Goal: Task Accomplishment & Management: Use online tool/utility

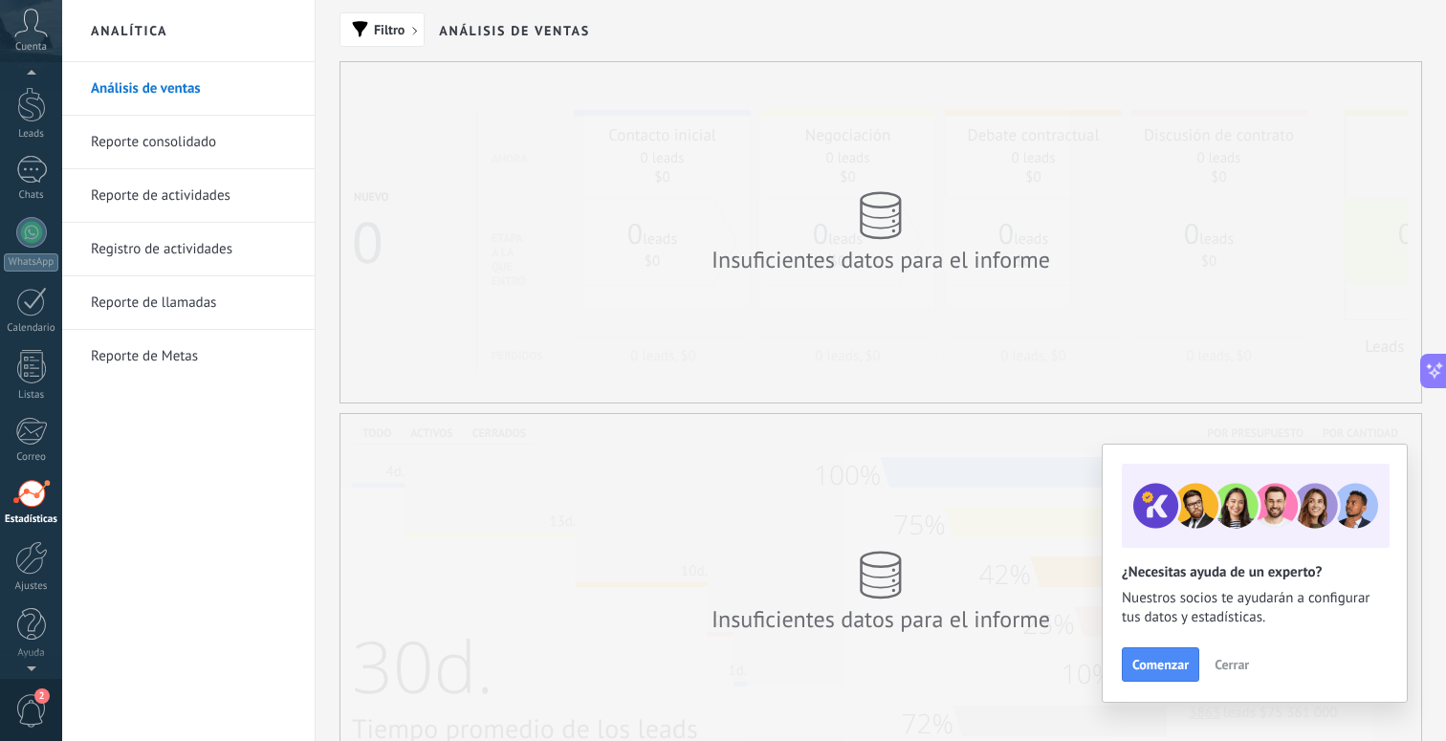
scroll to position [34, 0]
click at [33, 37] on div "Cuenta" at bounding box center [31, 31] width 62 height 62
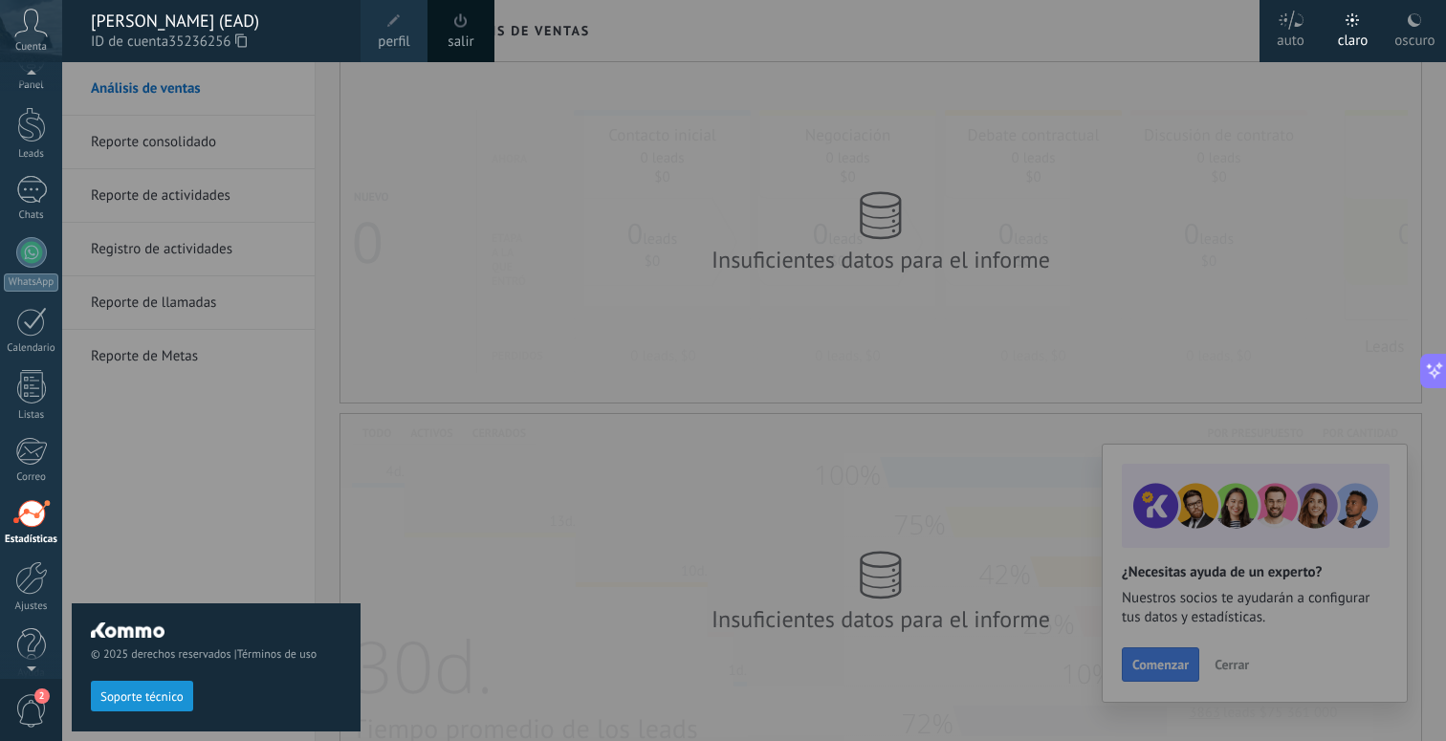
scroll to position [0, 0]
click at [36, 95] on div at bounding box center [31, 93] width 29 height 29
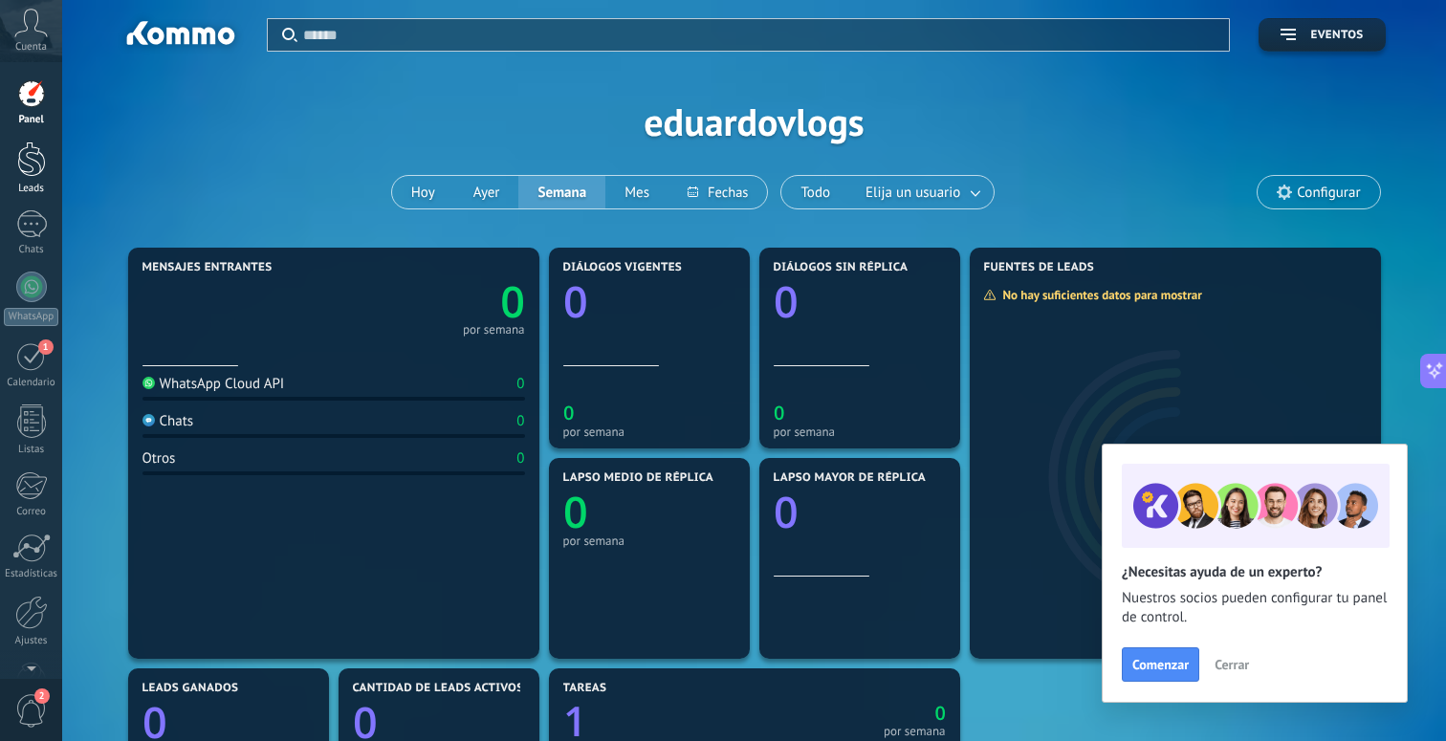
click at [21, 185] on div "Leads" at bounding box center [31, 189] width 55 height 12
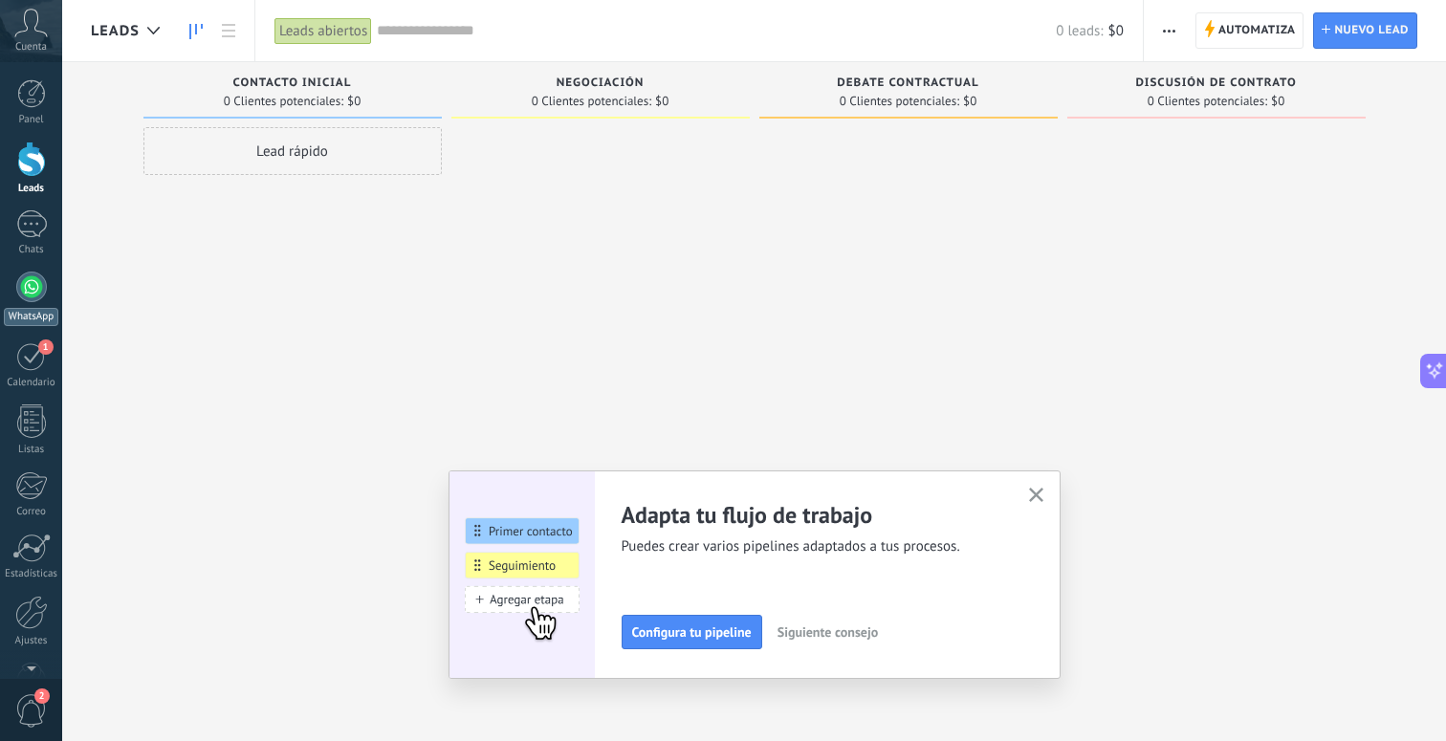
click at [42, 282] on div at bounding box center [31, 287] width 31 height 31
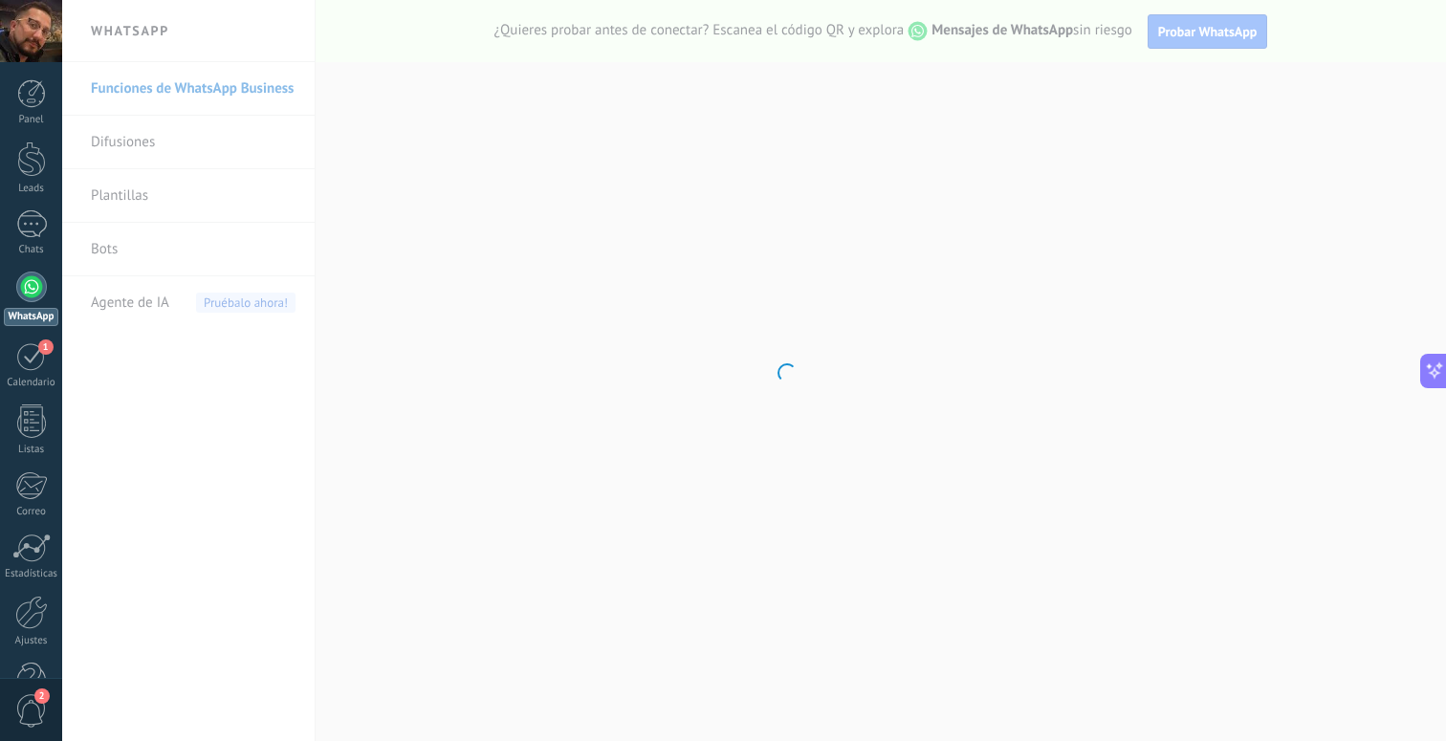
scroll to position [805, 0]
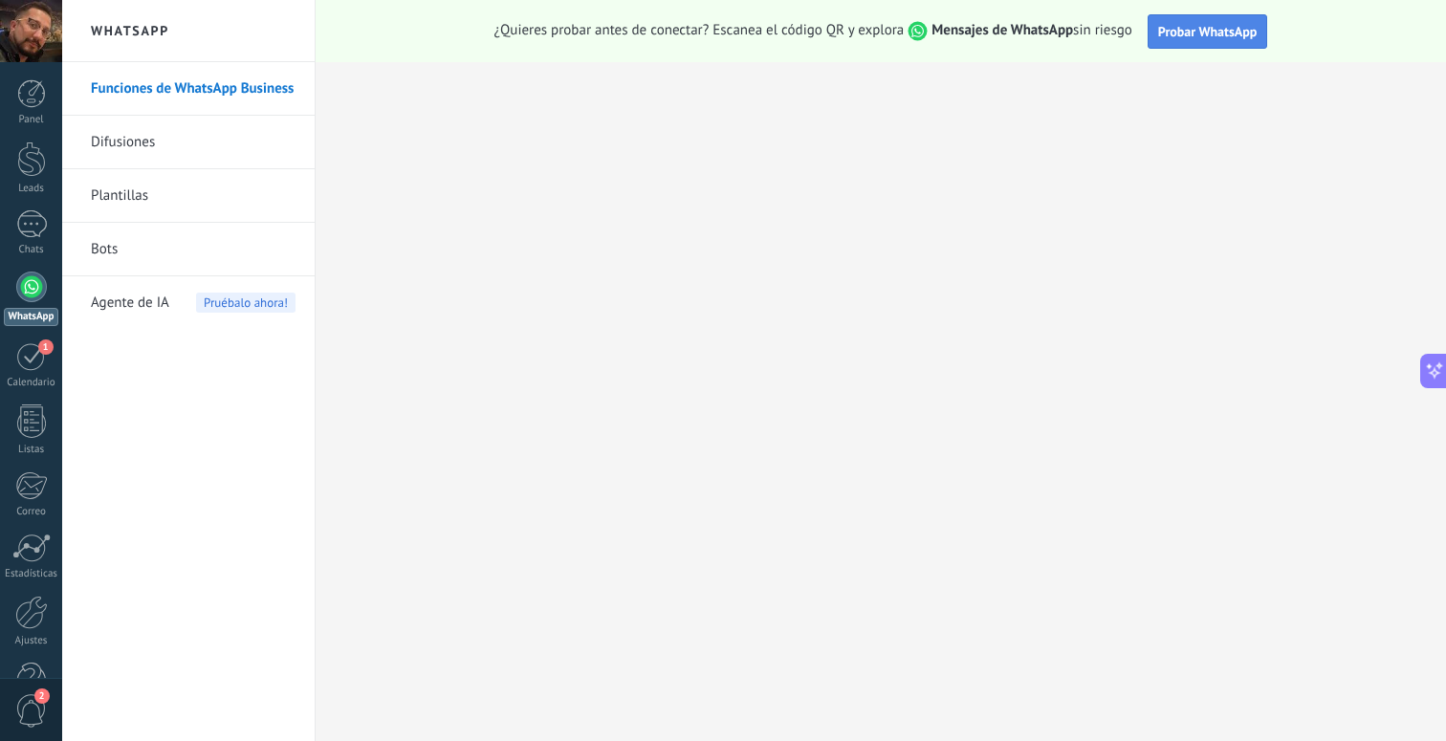
click at [1197, 20] on button "Probar WhatsApp" at bounding box center [1208, 31] width 121 height 34
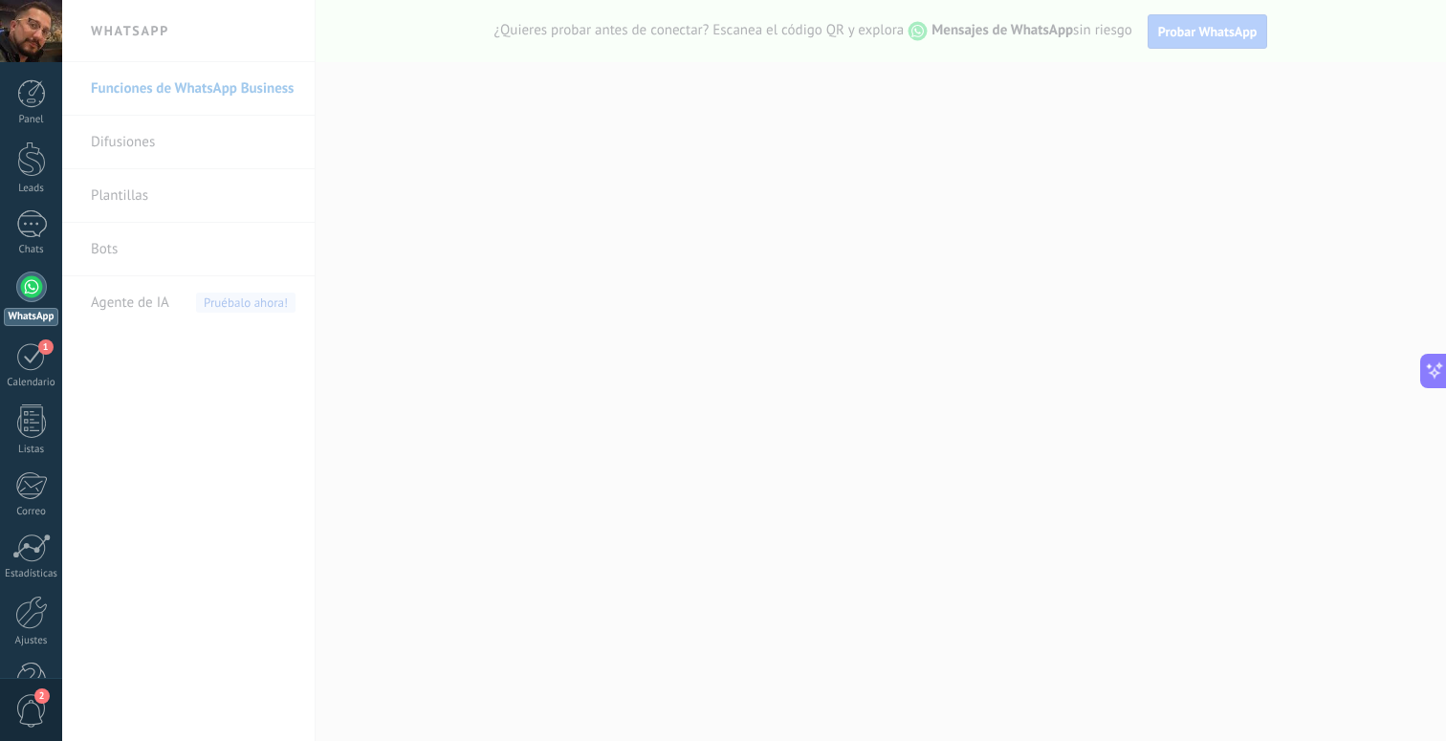
scroll to position [0, 0]
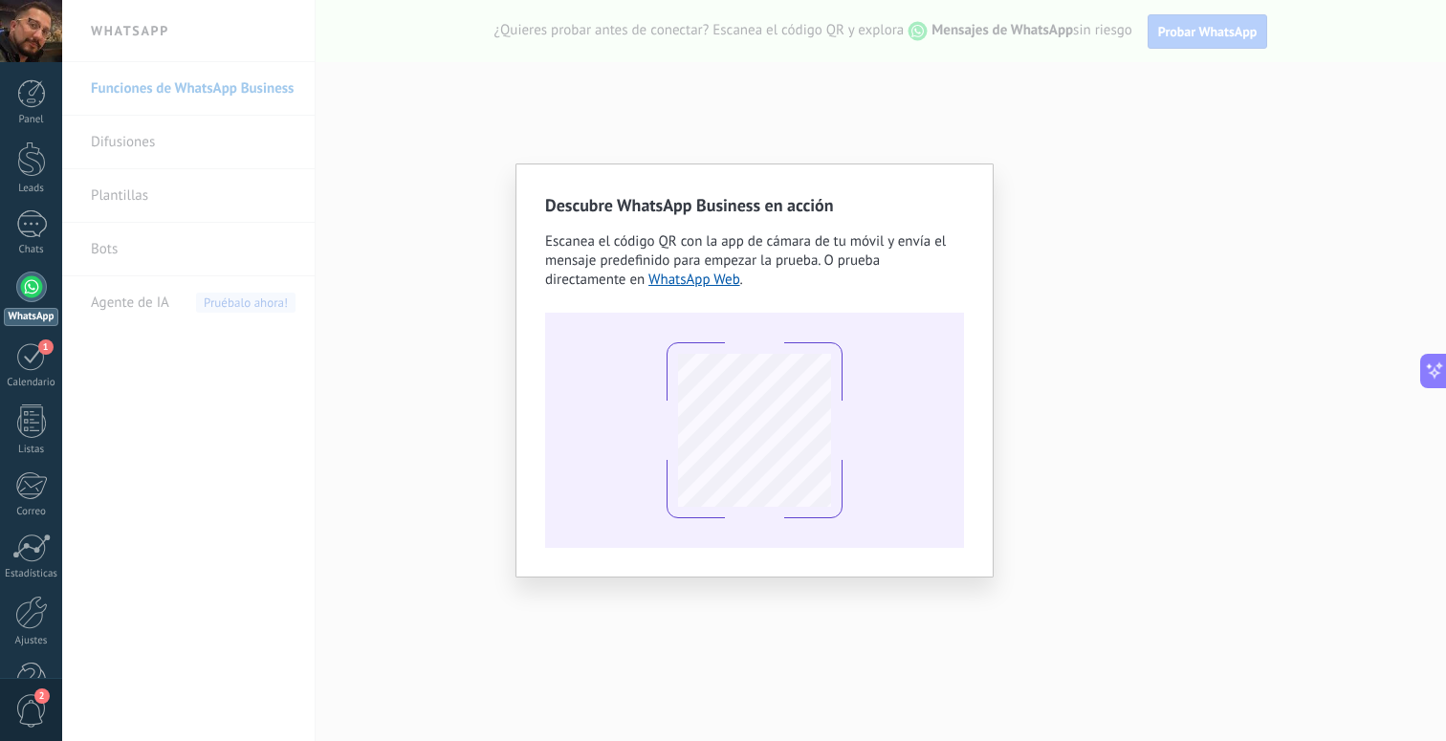
click at [1146, 502] on div "Descubre WhatsApp Business en acción Escanea el código QR con la app de cámara …" at bounding box center [754, 370] width 1384 height 741
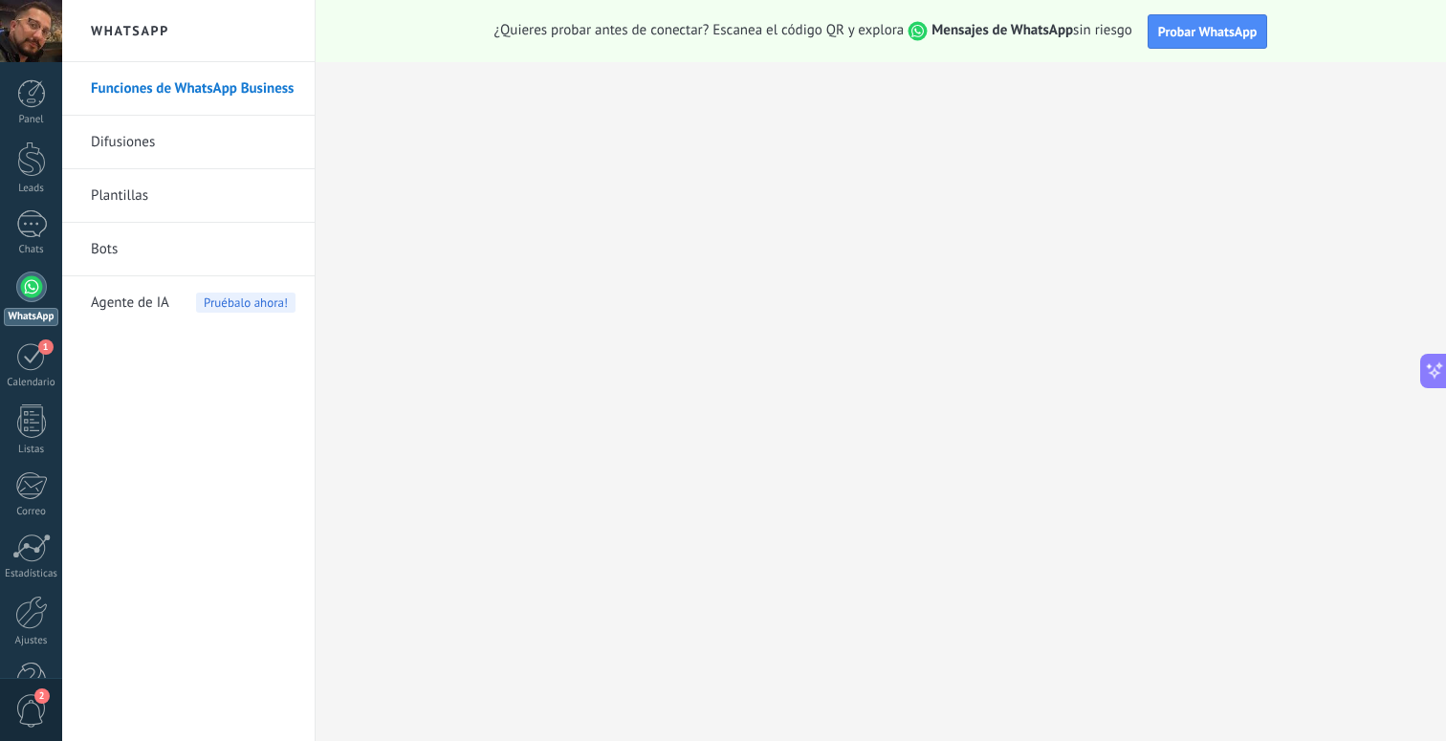
click at [194, 85] on link "Funciones de WhatsApp Business" at bounding box center [193, 89] width 205 height 54
click at [194, 236] on link "Bots" at bounding box center [193, 250] width 205 height 54
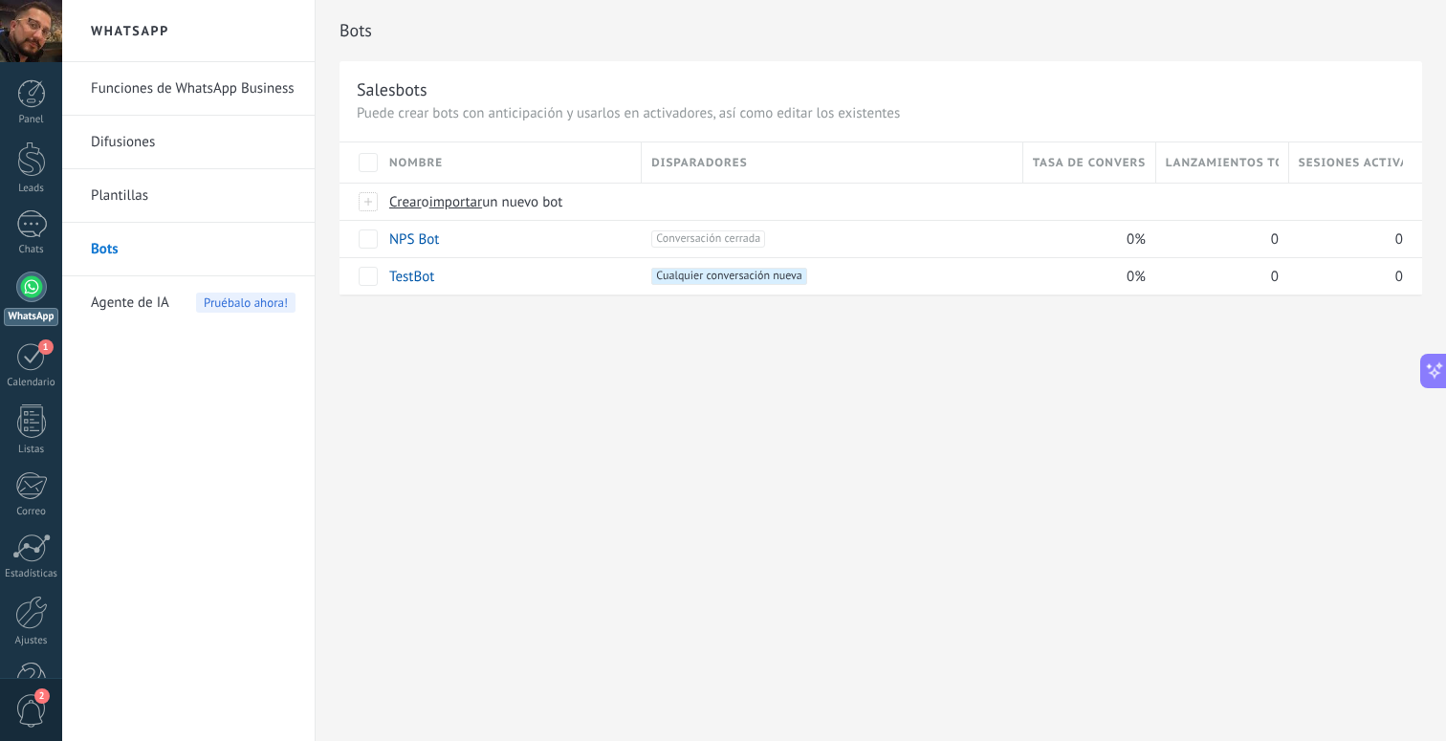
click at [161, 307] on span "Agente de IA" at bounding box center [130, 303] width 78 height 54
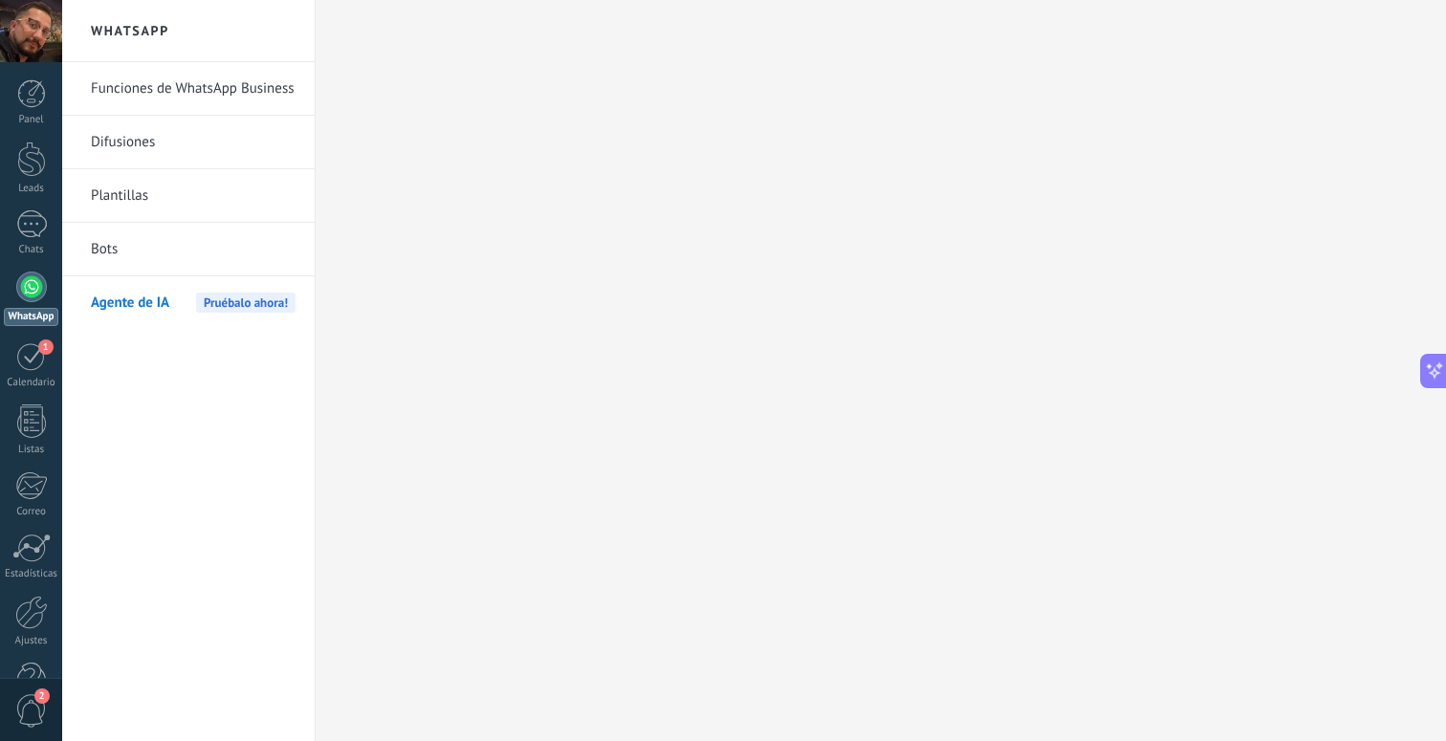
click at [158, 302] on span "Agente de IA" at bounding box center [130, 303] width 78 height 54
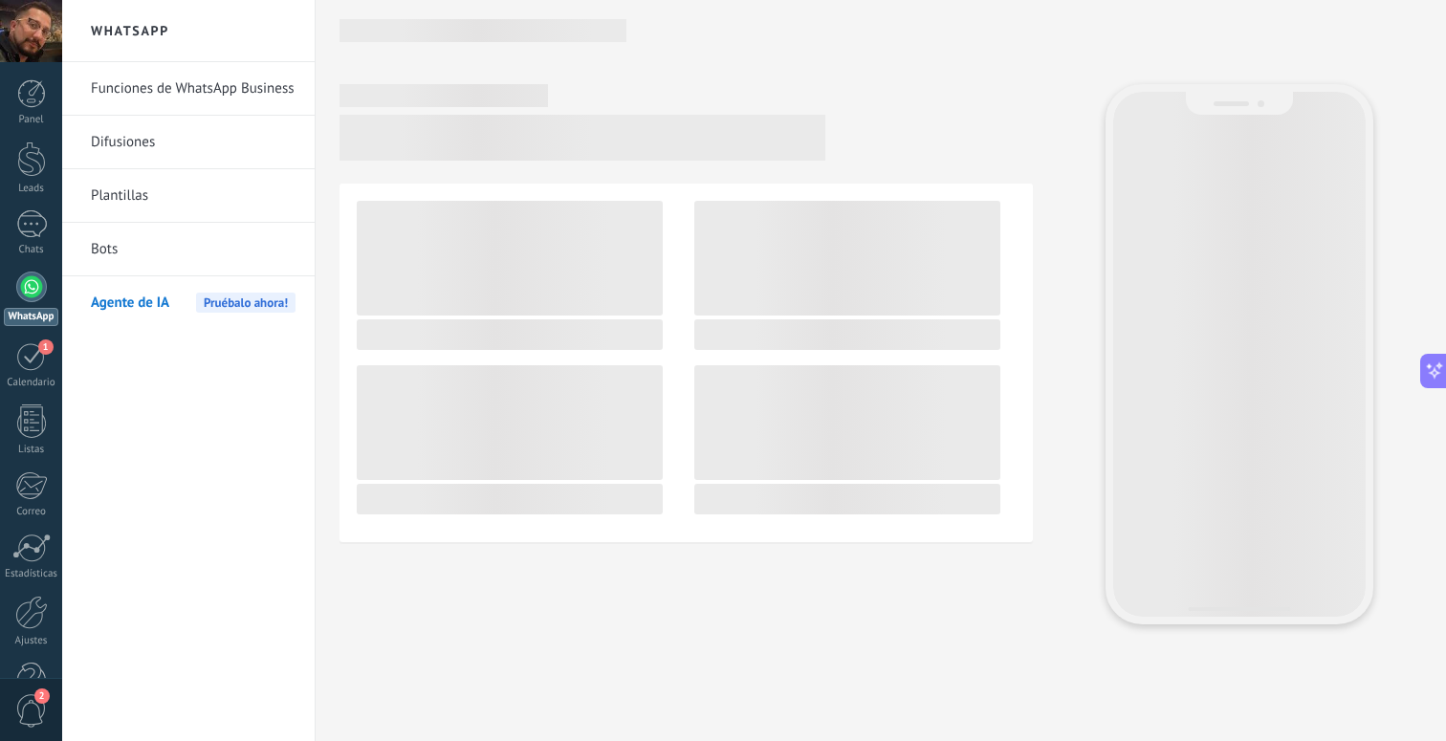
scroll to position [805, 0]
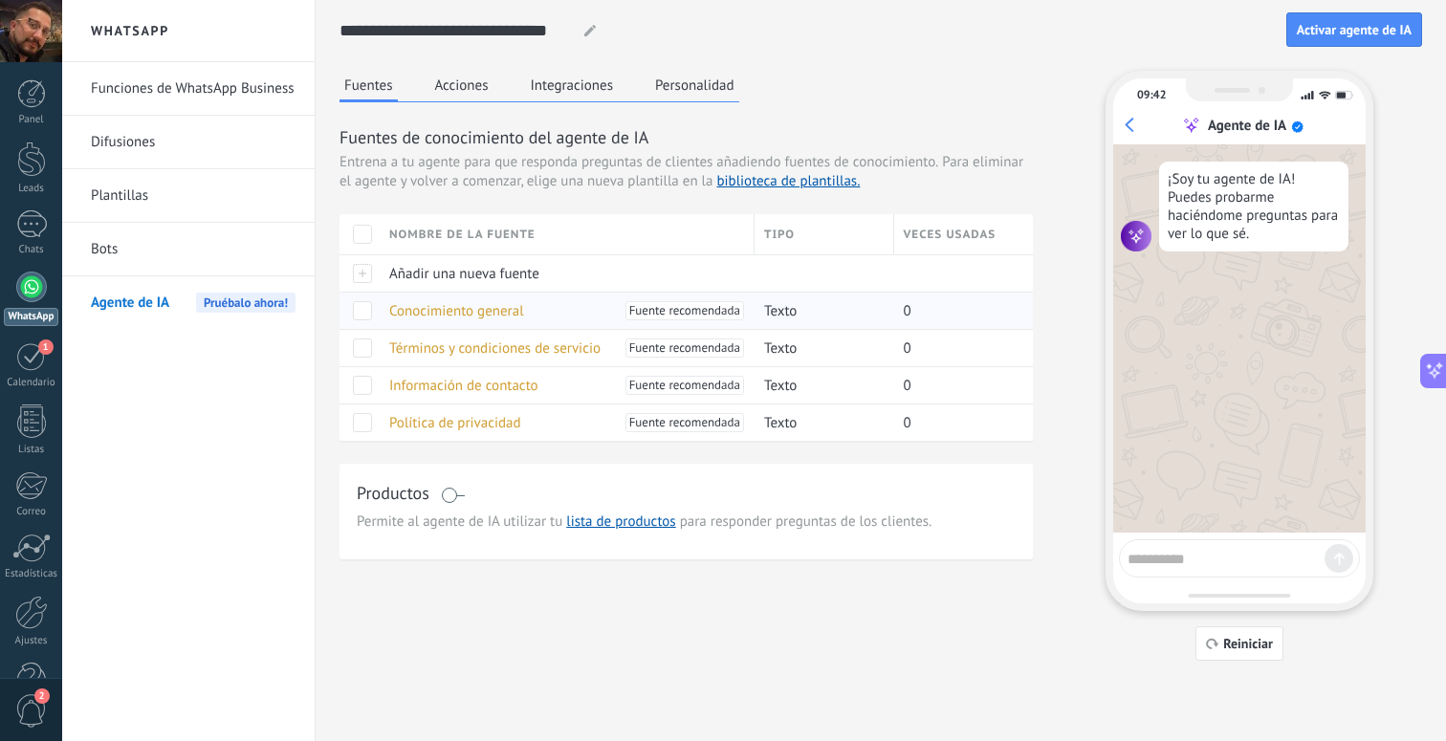
click at [473, 314] on span "Conocimiento general" at bounding box center [456, 311] width 135 height 18
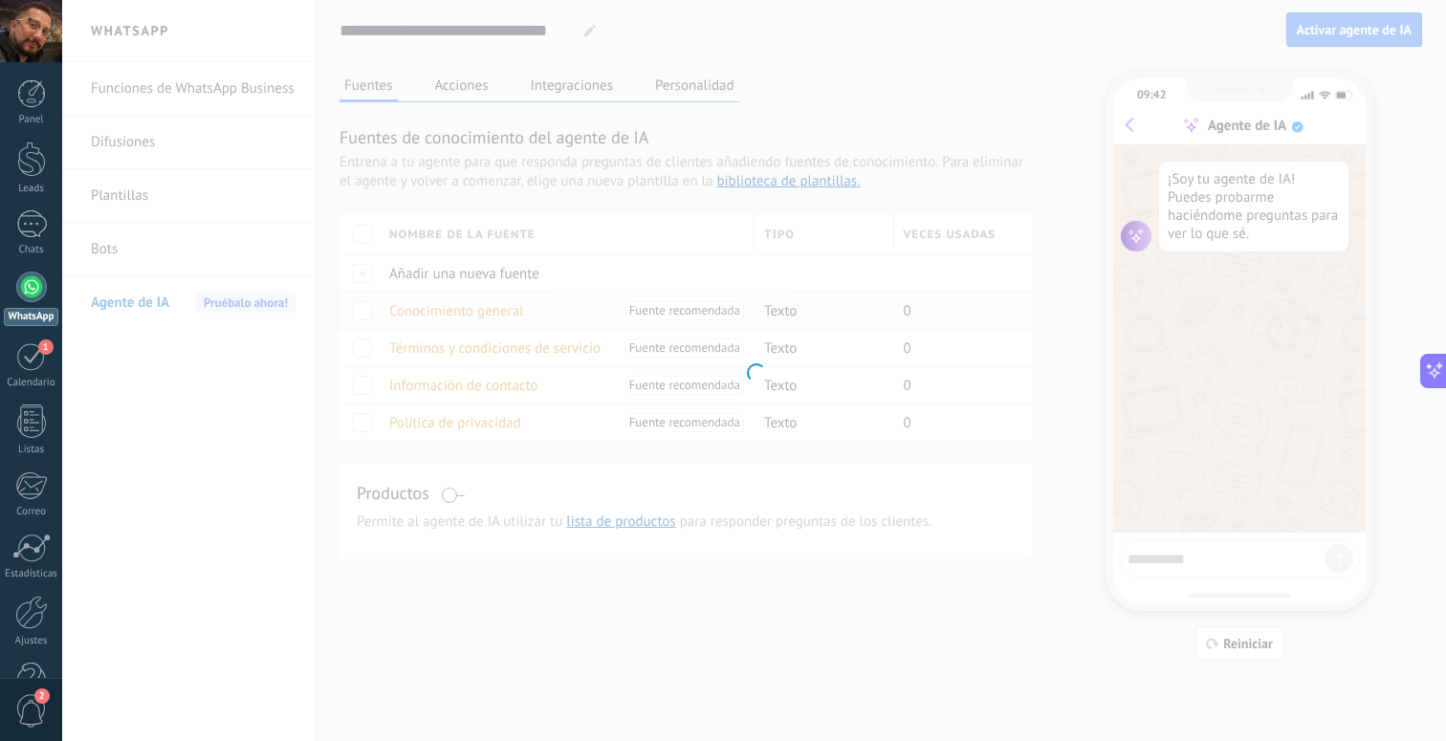
type input "**********"
type textarea "**********"
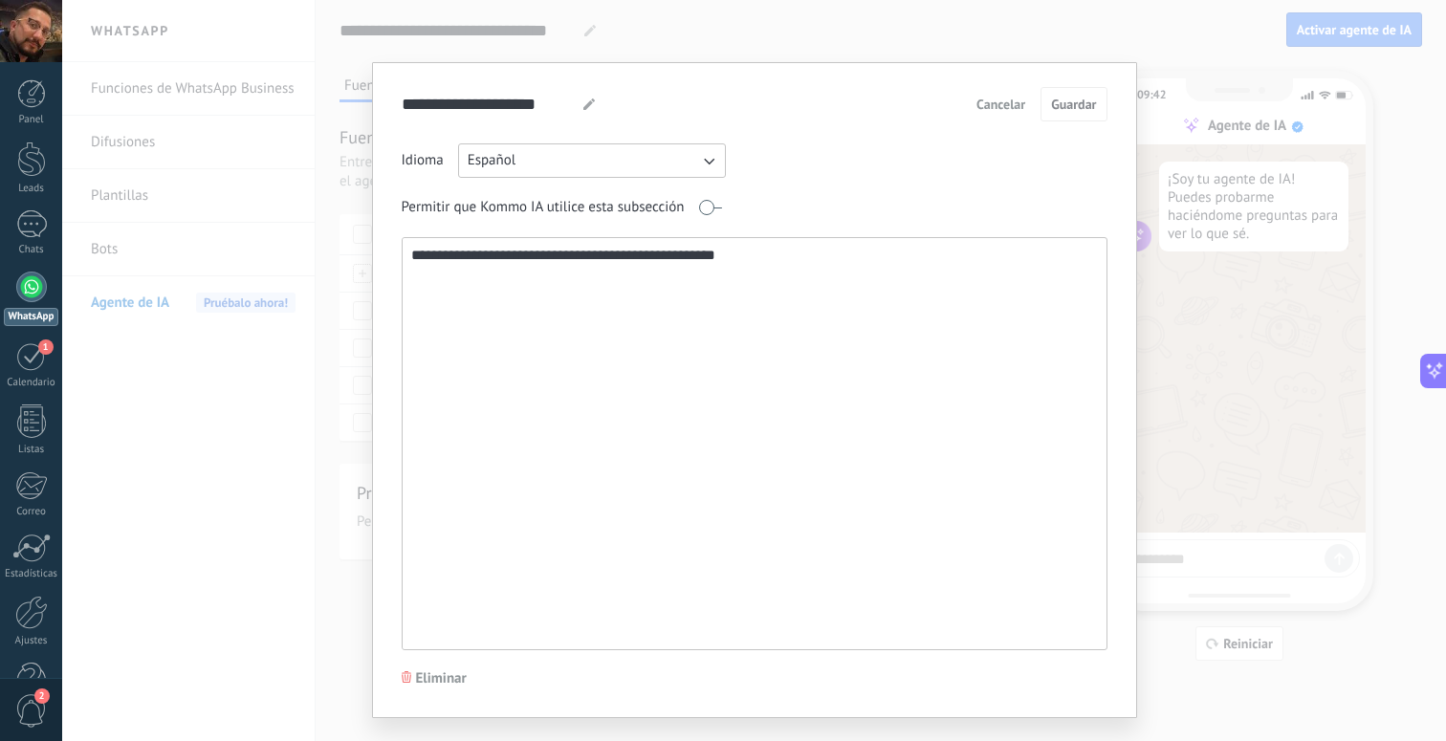
scroll to position [3, 0]
click at [989, 110] on button "Cancelar" at bounding box center [1001, 101] width 66 height 29
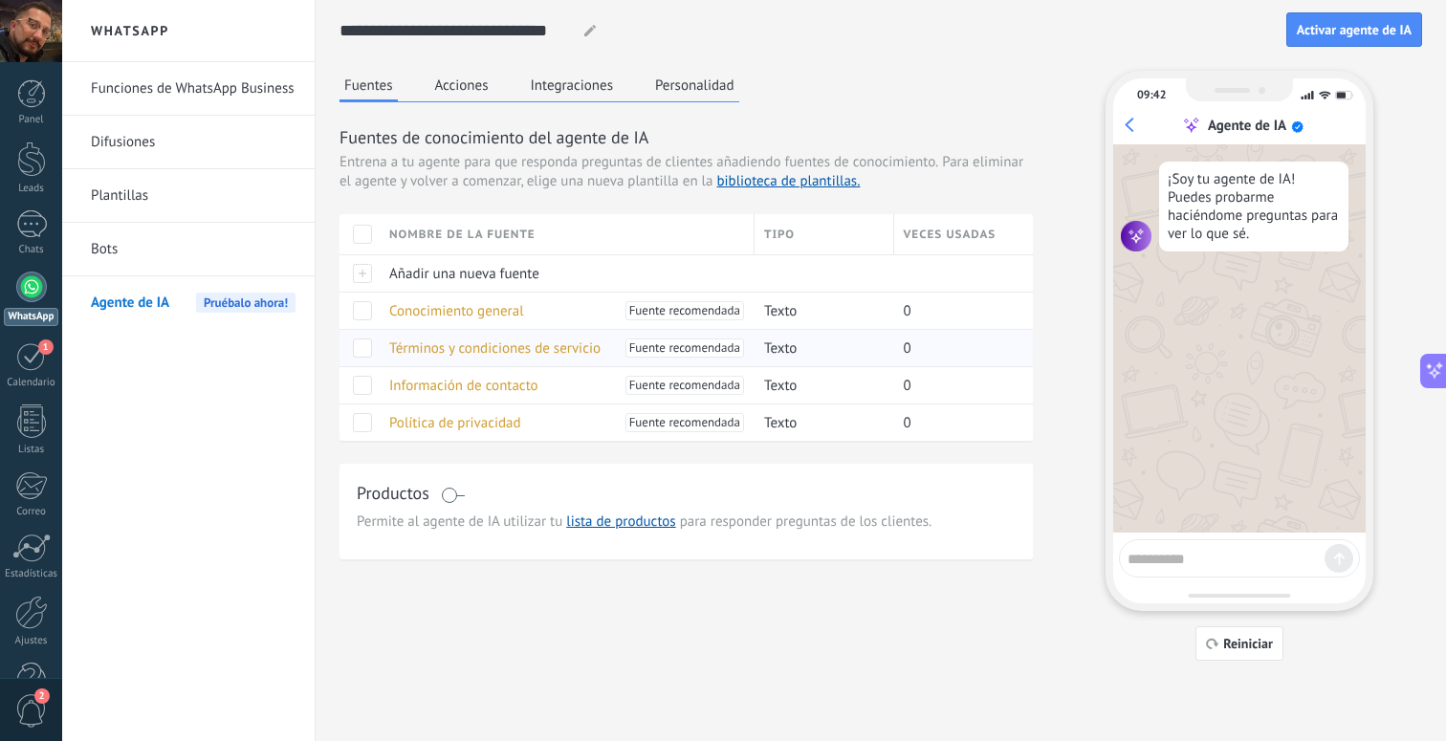
click at [460, 348] on span "Términos y condiciones de servicio" at bounding box center [494, 349] width 211 height 18
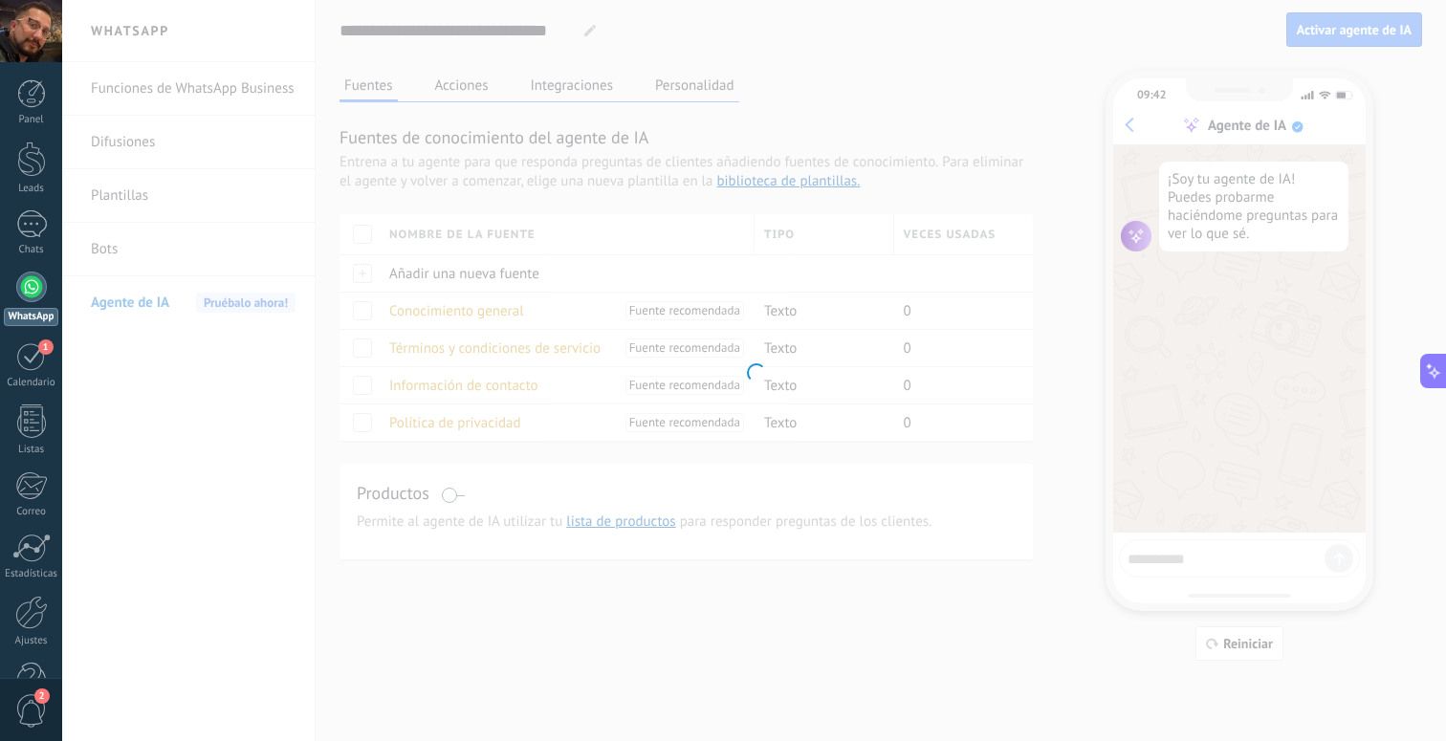
type input "**********"
type textarea "**********"
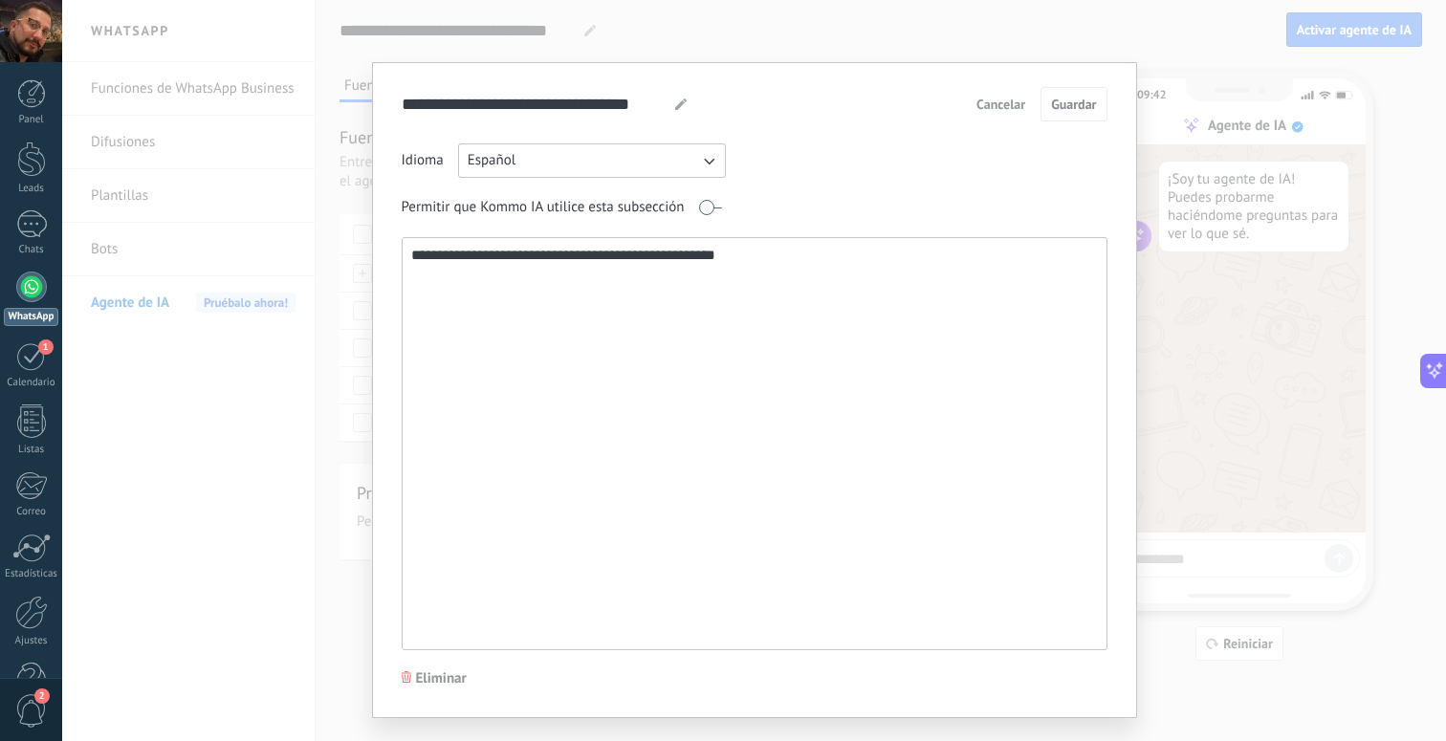
click at [1000, 103] on span "Cancelar" at bounding box center [1001, 104] width 49 height 13
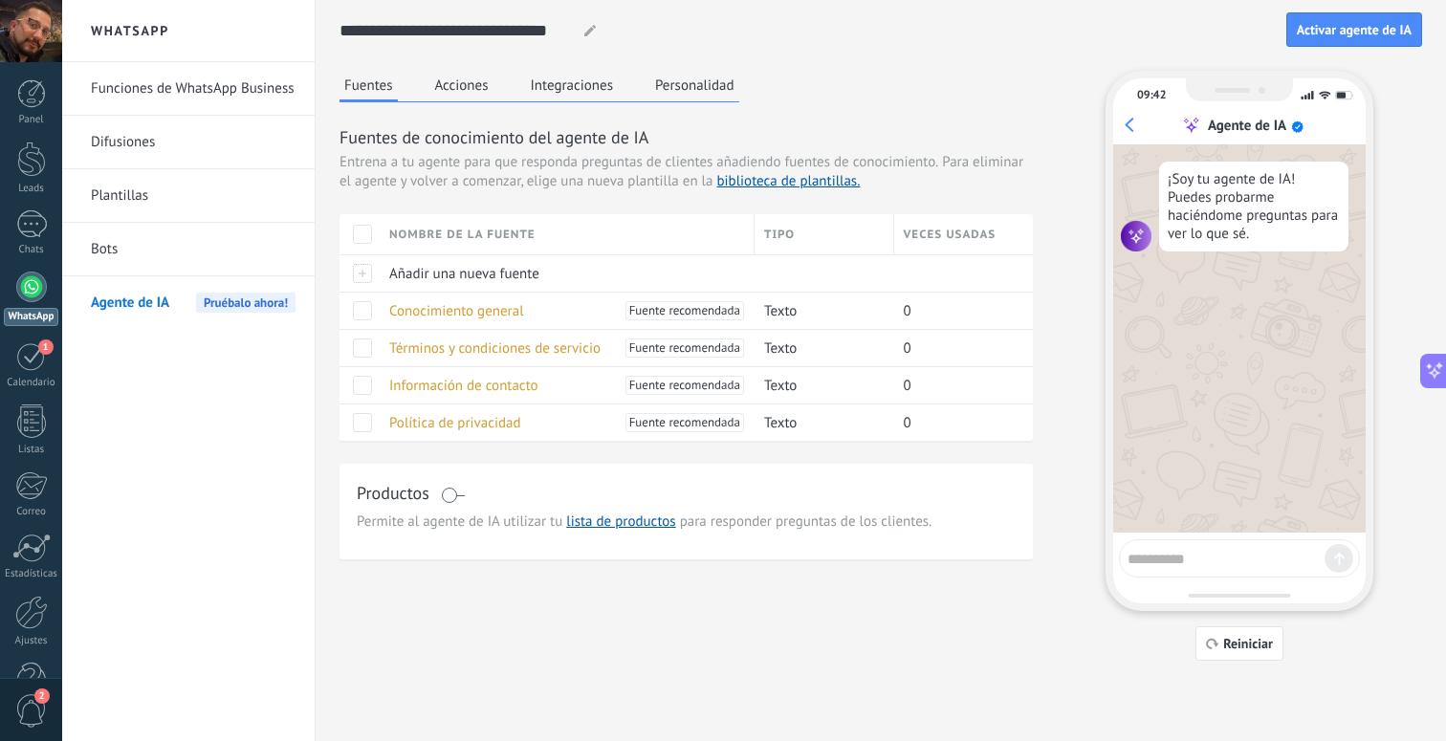
click at [451, 496] on span at bounding box center [453, 495] width 24 height 15
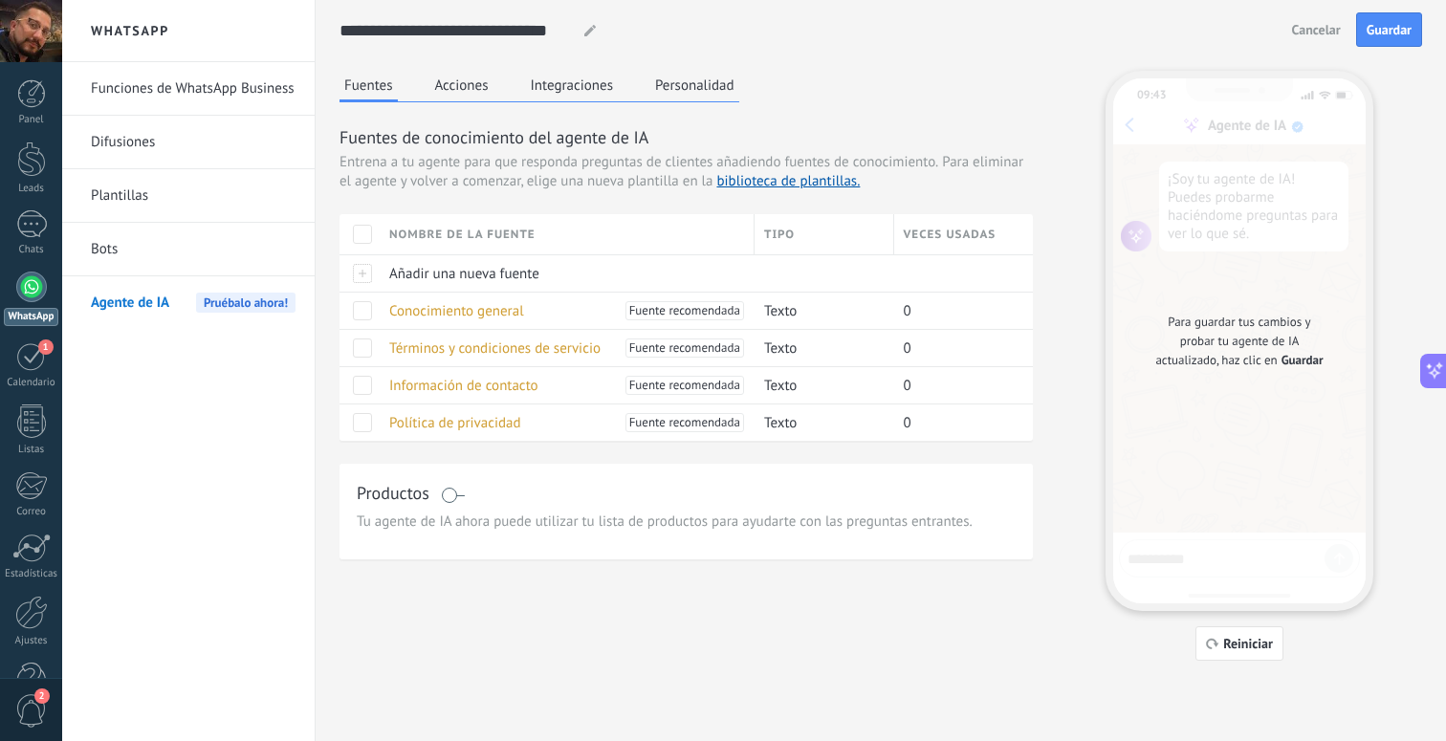
click at [448, 504] on div "Productos" at bounding box center [686, 495] width 659 height 28
click at [451, 495] on span at bounding box center [453, 495] width 24 height 15
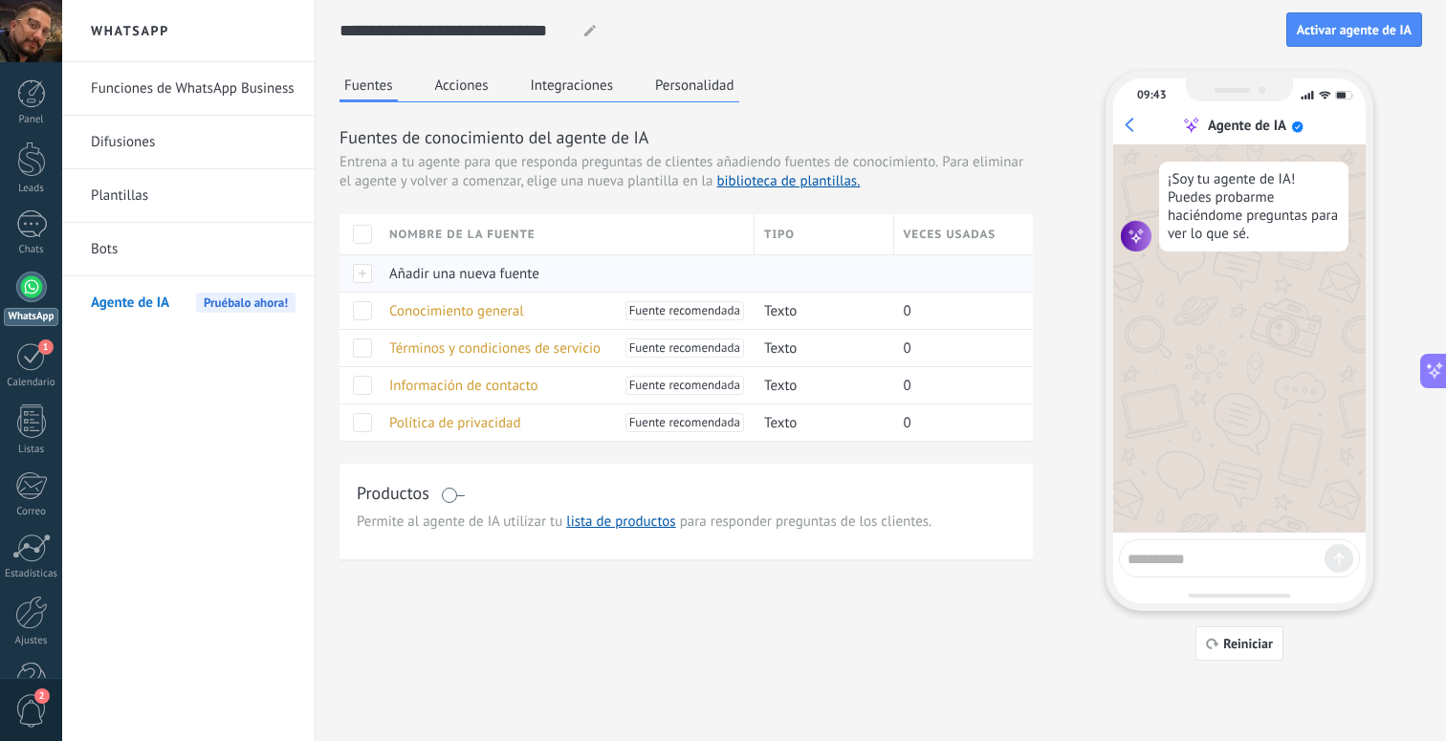
click at [437, 274] on span "Añadir una nueva fuente" at bounding box center [464, 274] width 150 height 18
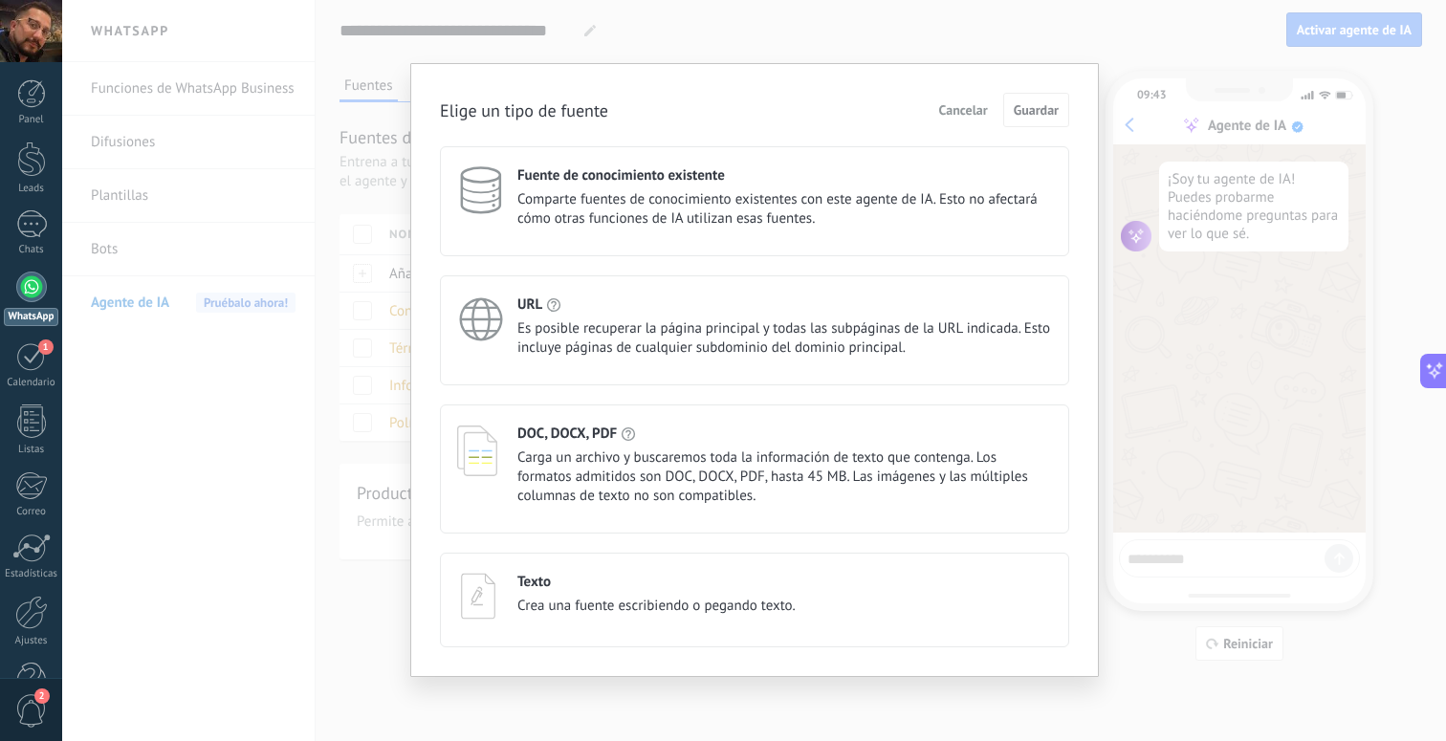
click at [948, 103] on span "Cancelar" at bounding box center [963, 109] width 49 height 13
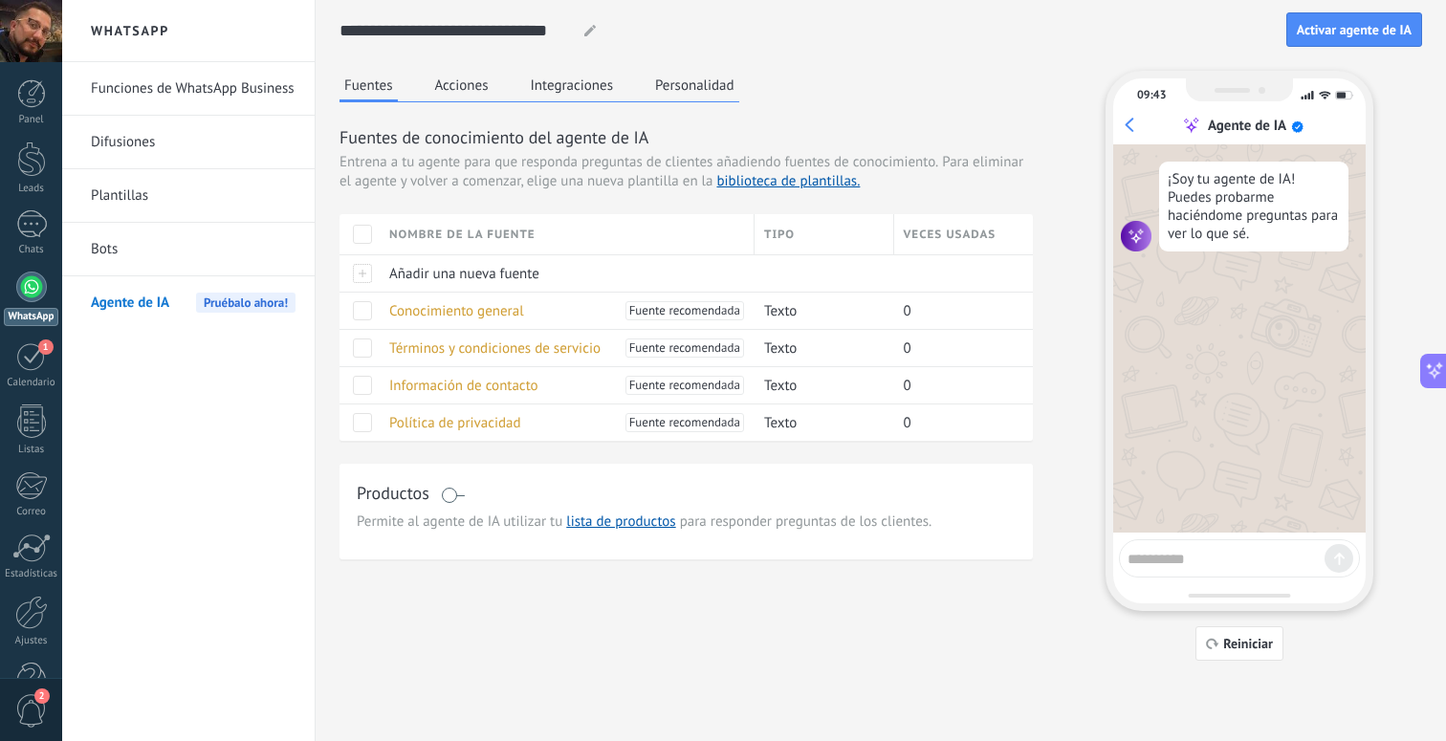
click at [436, 93] on button "Acciones" at bounding box center [461, 85] width 63 height 29
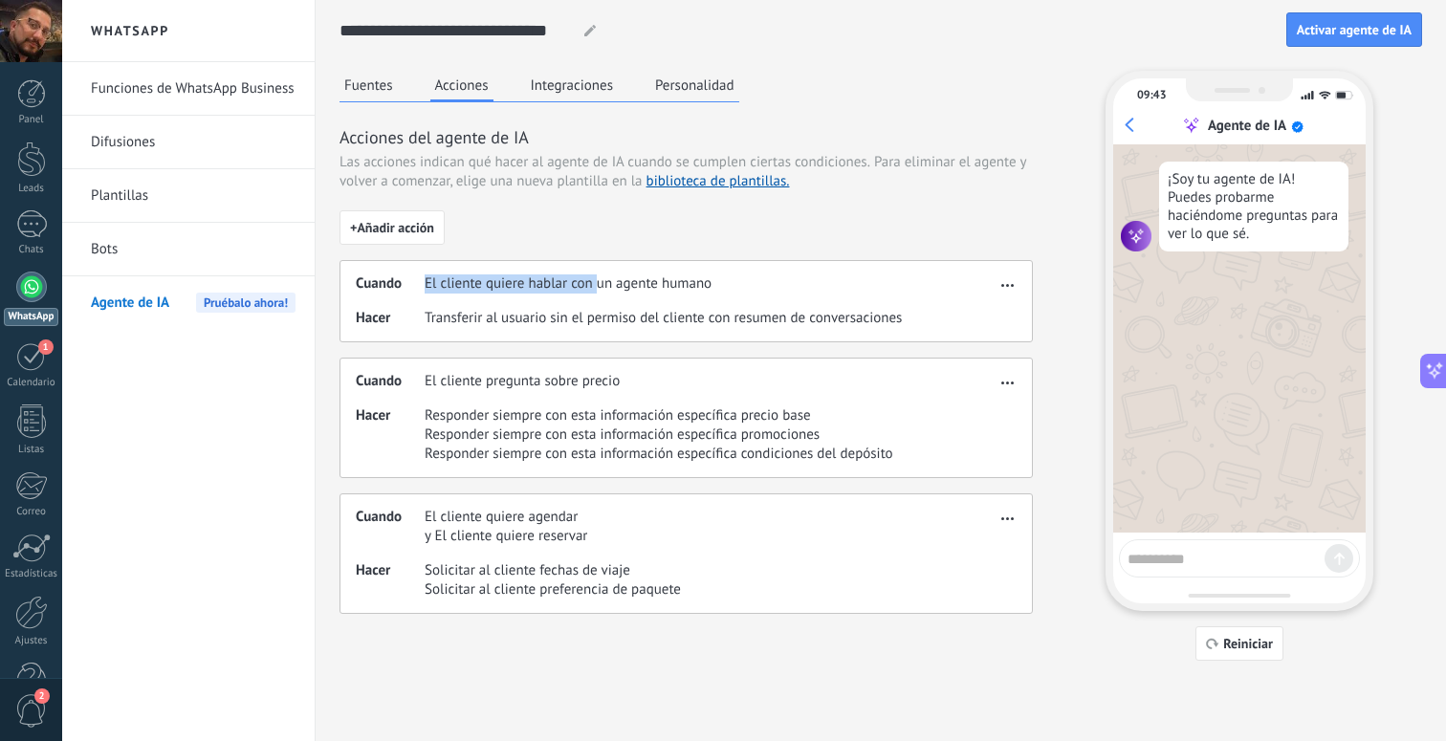
drag, startPoint x: 407, startPoint y: 282, endPoint x: 598, endPoint y: 277, distance: 191.4
click at [598, 277] on div "Cuando El cliente quiere hablar con un agente humano" at bounding box center [676, 284] width 640 height 19
drag, startPoint x: 425, startPoint y: 327, endPoint x: 579, endPoint y: 322, distance: 154.1
click at [579, 322] on span "Transferir al usuario sin el permiso del cliente con resumen de conversaciones" at bounding box center [663, 318] width 477 height 19
click at [556, 92] on button "Integraciones" at bounding box center [572, 85] width 93 height 29
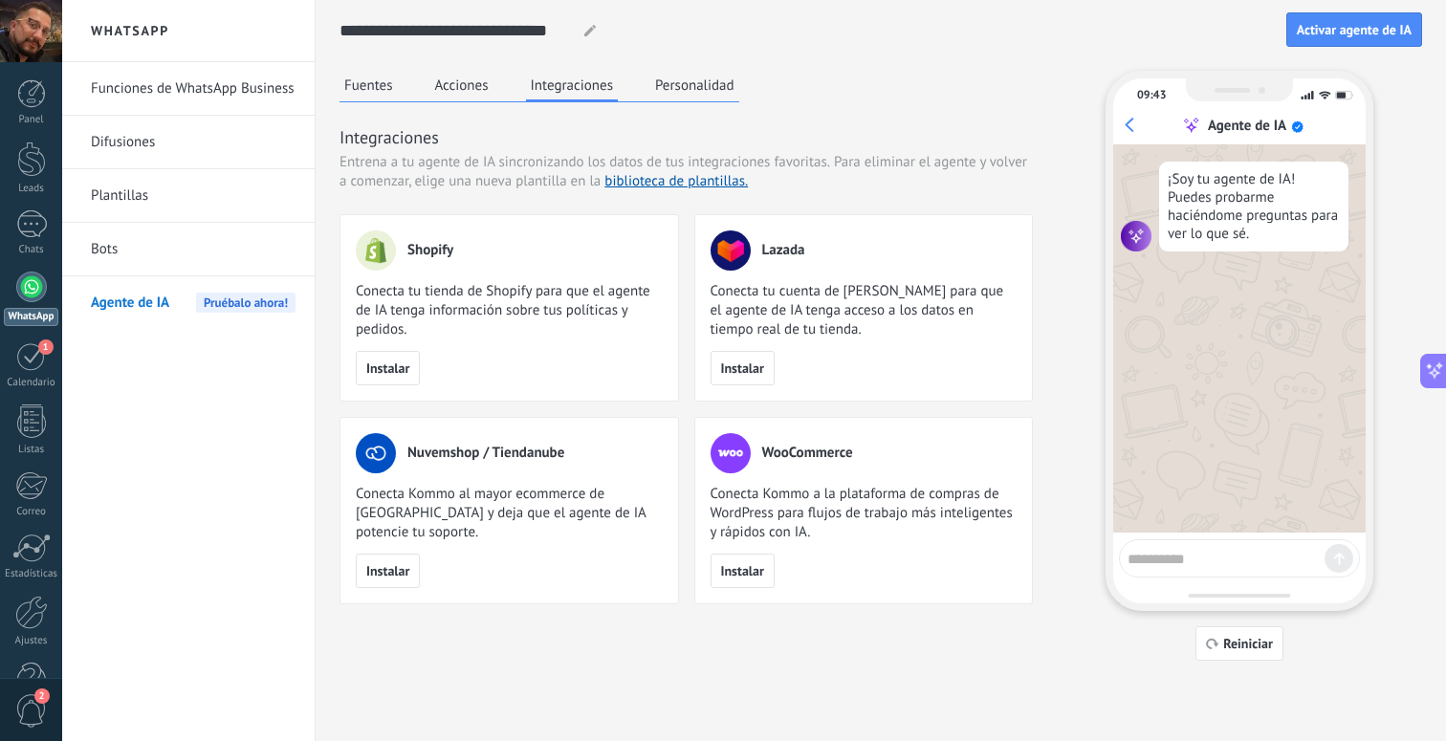
click at [682, 91] on button "Personalidad" at bounding box center [694, 85] width 89 height 29
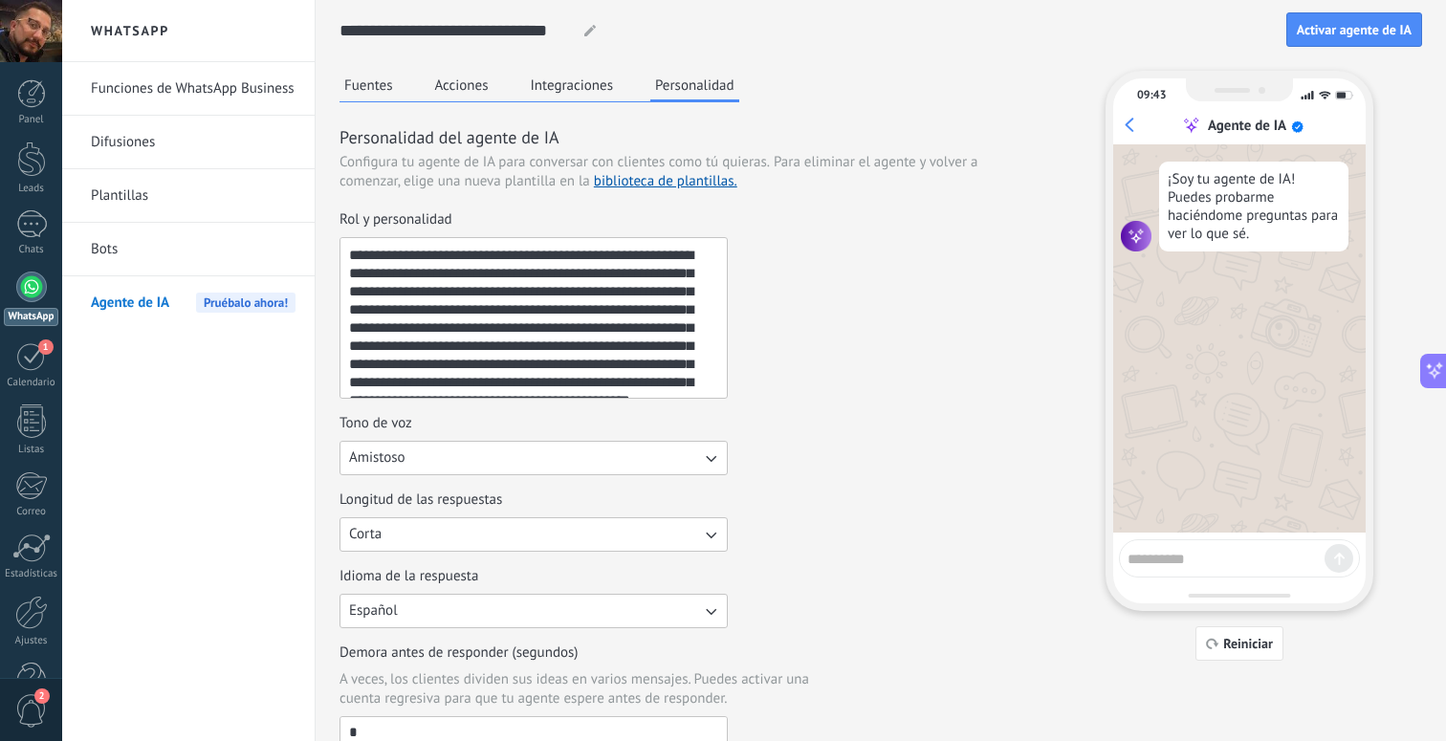
click at [560, 82] on button "Integraciones" at bounding box center [572, 85] width 93 height 29
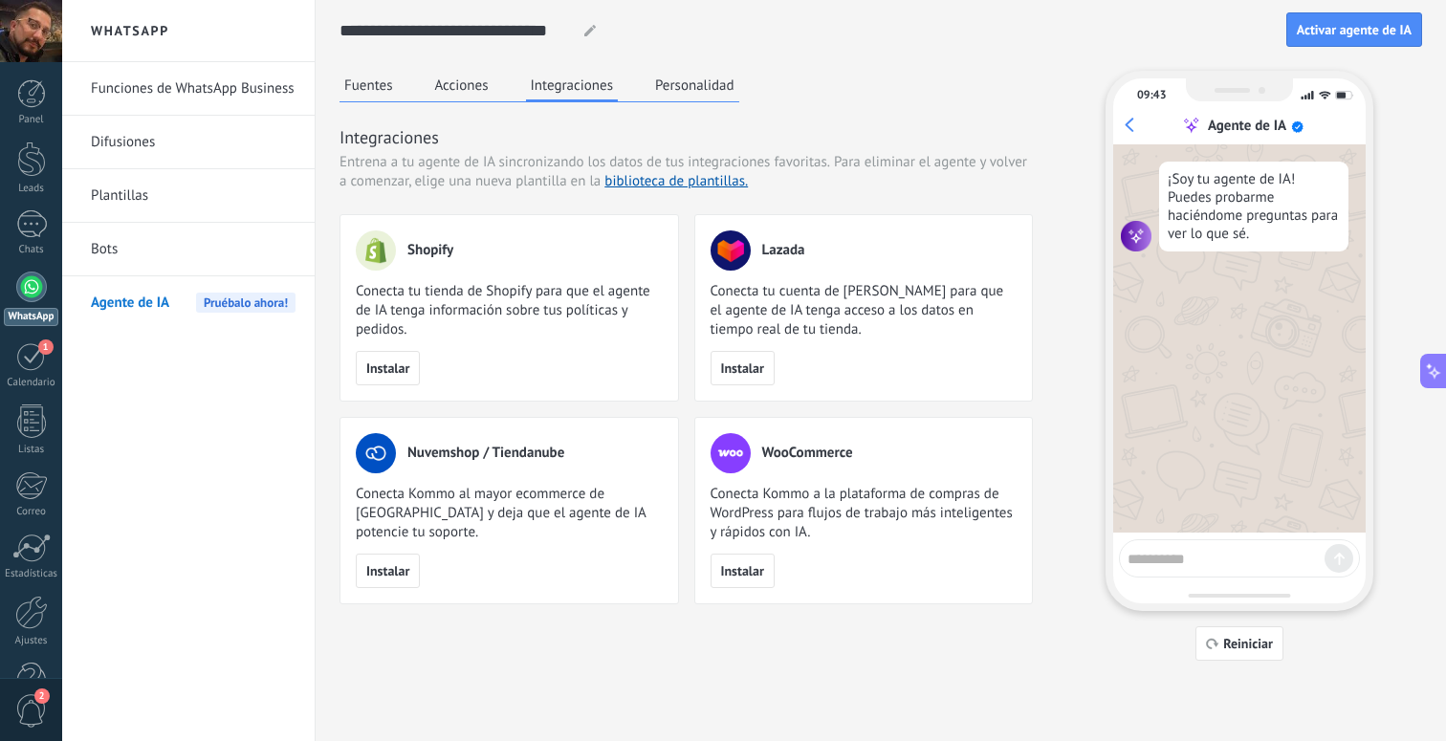
click at [450, 80] on button "Acciones" at bounding box center [461, 85] width 63 height 29
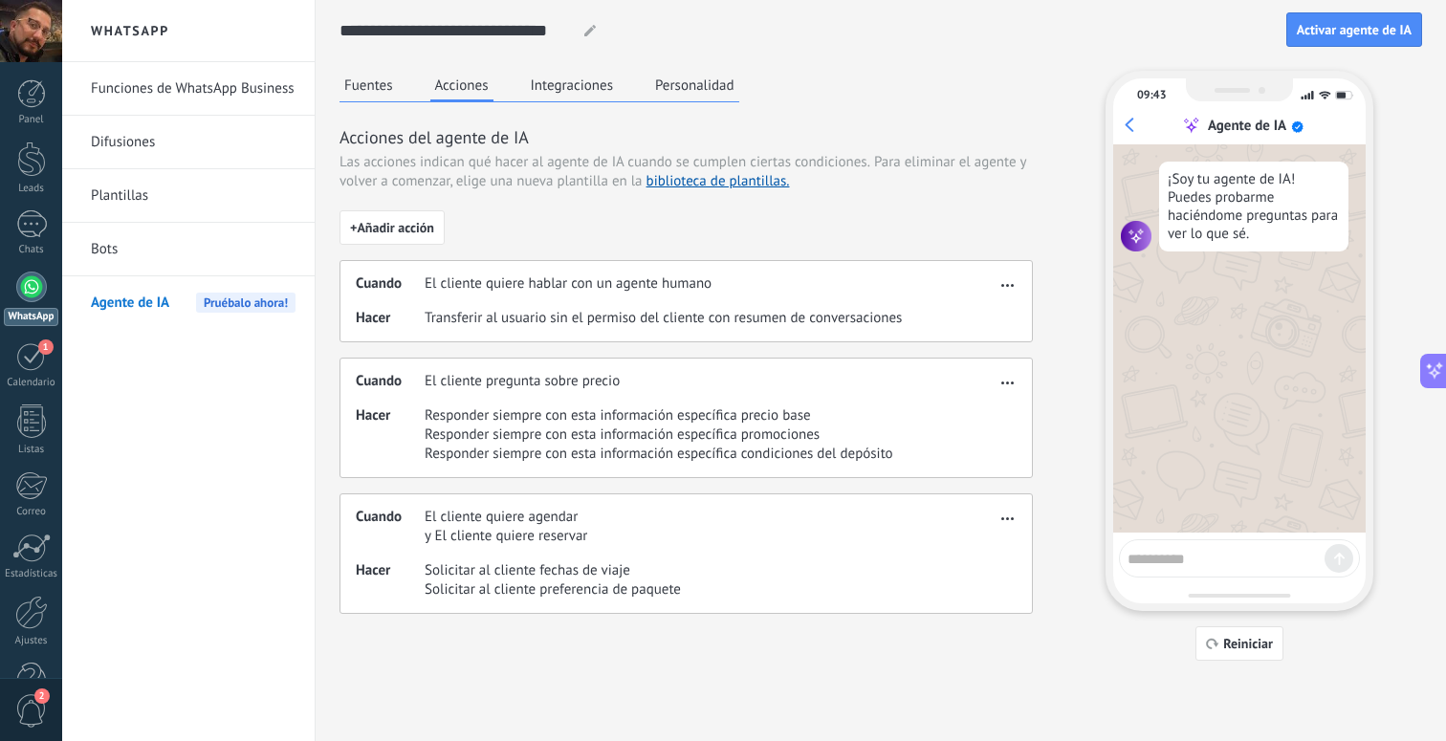
click at [1002, 285] on use "button" at bounding box center [1007, 285] width 12 height 3
click at [982, 306] on span "Editar" at bounding box center [970, 313] width 36 height 19
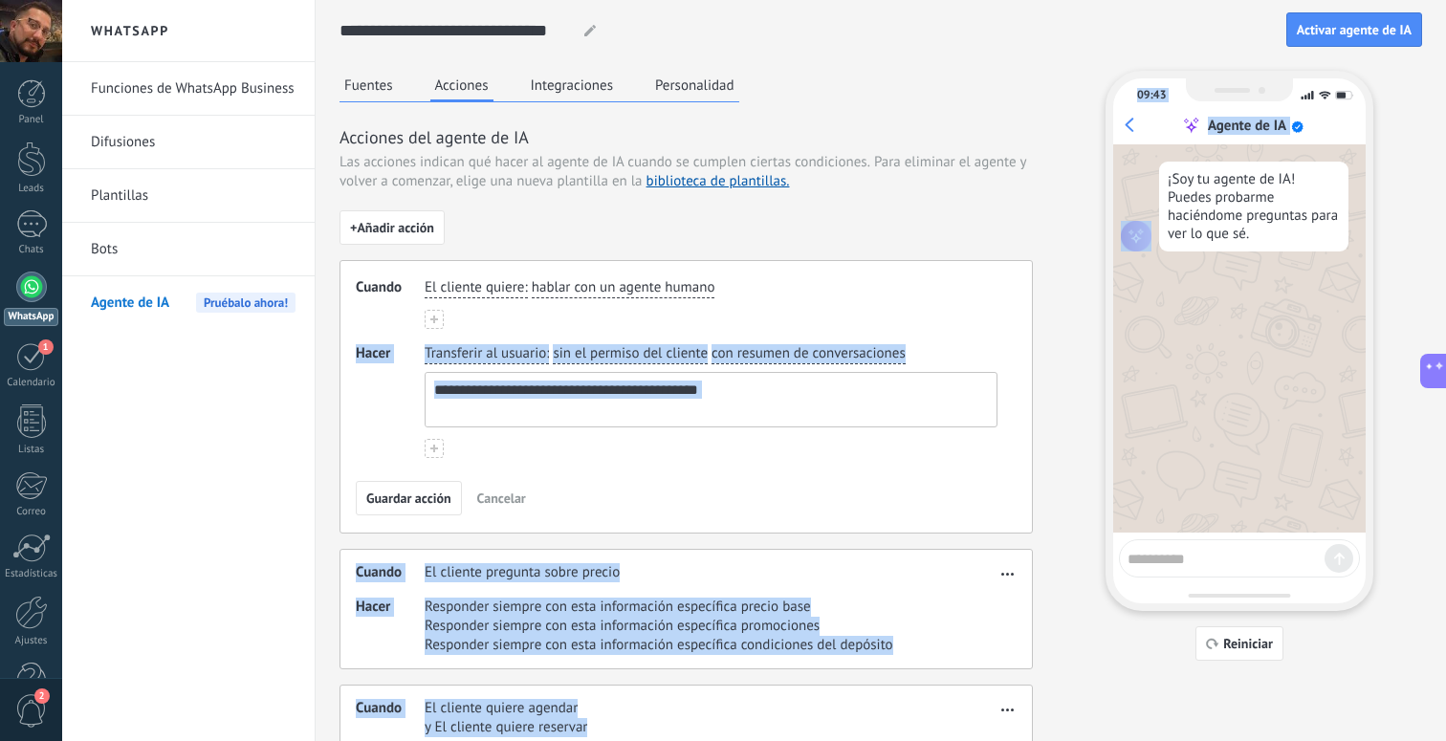
click at [1068, 321] on div "**********" at bounding box center [881, 438] width 1083 height 735
click at [432, 313] on button at bounding box center [434, 319] width 19 height 19
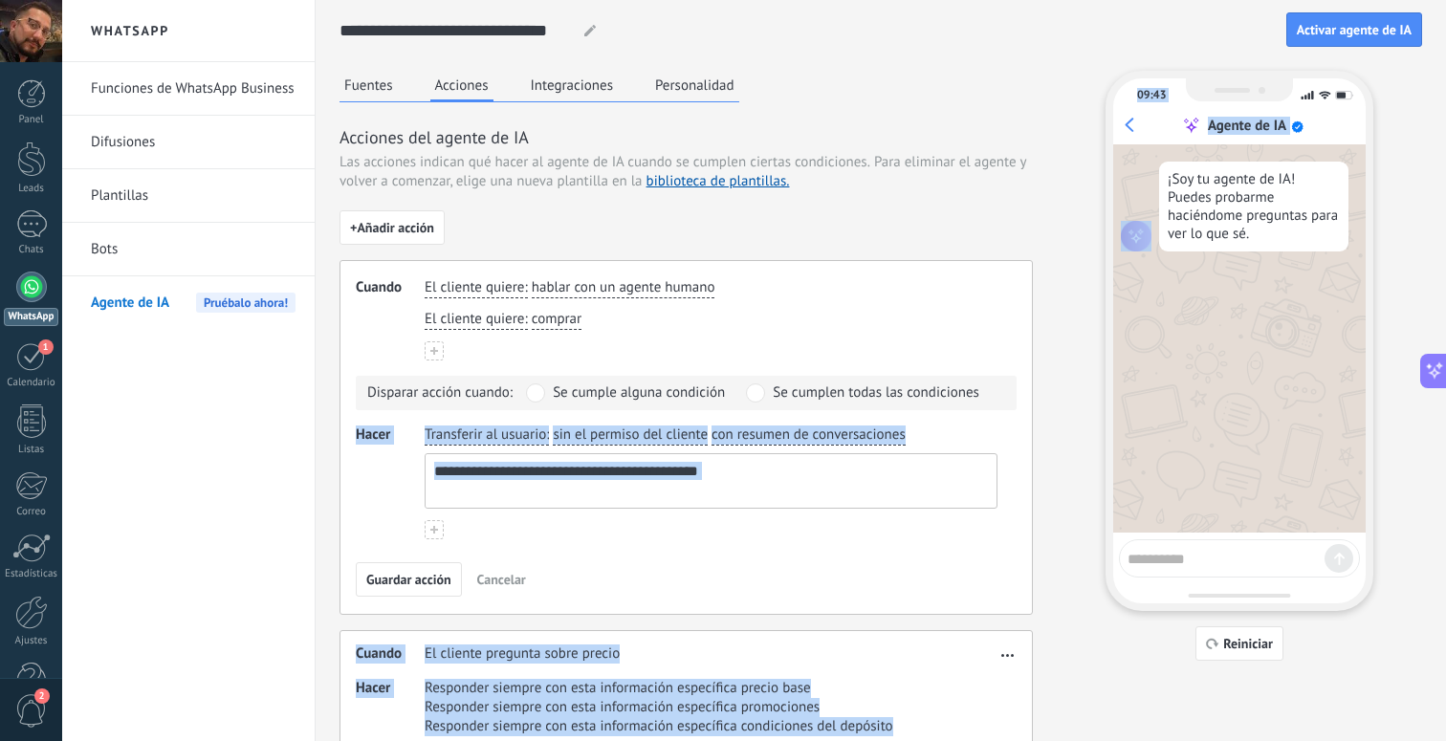
click at [433, 353] on use at bounding box center [434, 351] width 8 height 8
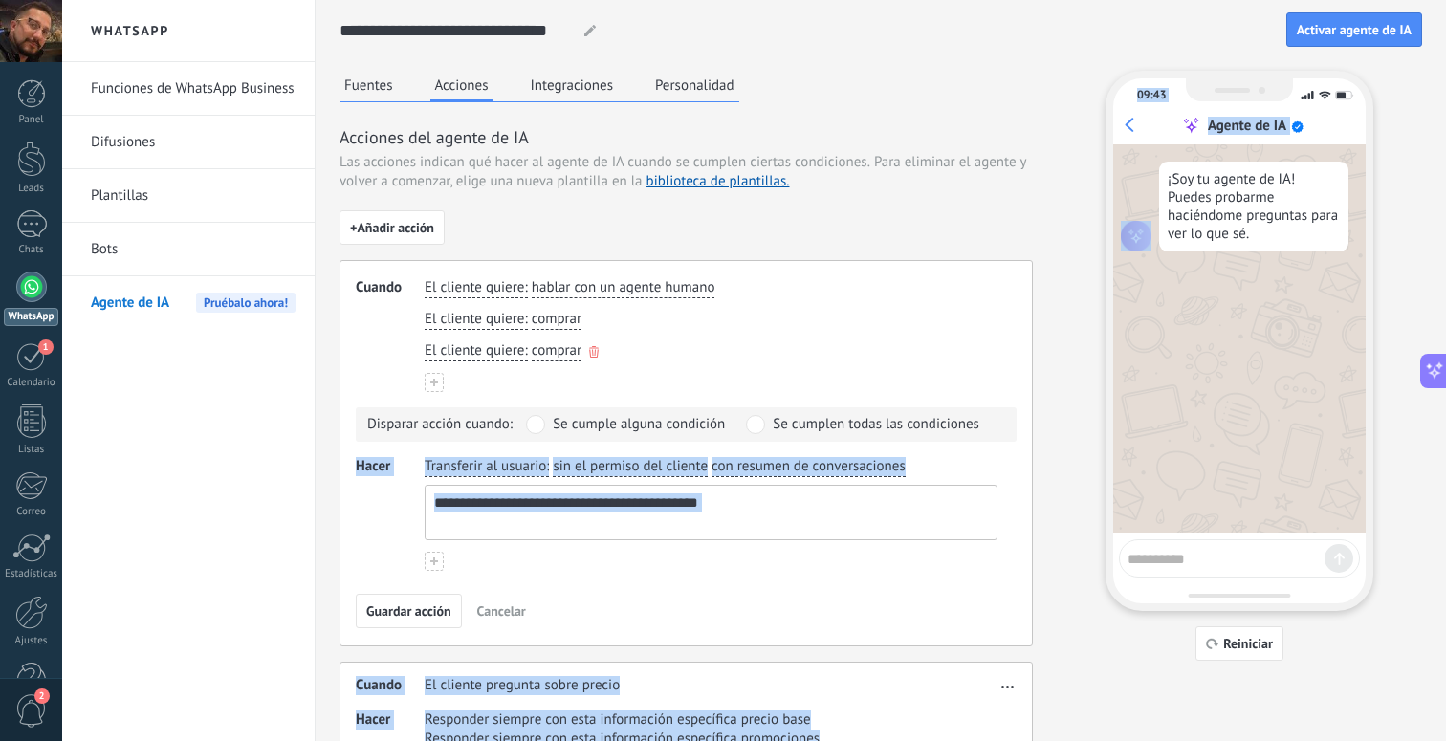
click at [593, 355] on icon "button" at bounding box center [594, 351] width 10 height 11
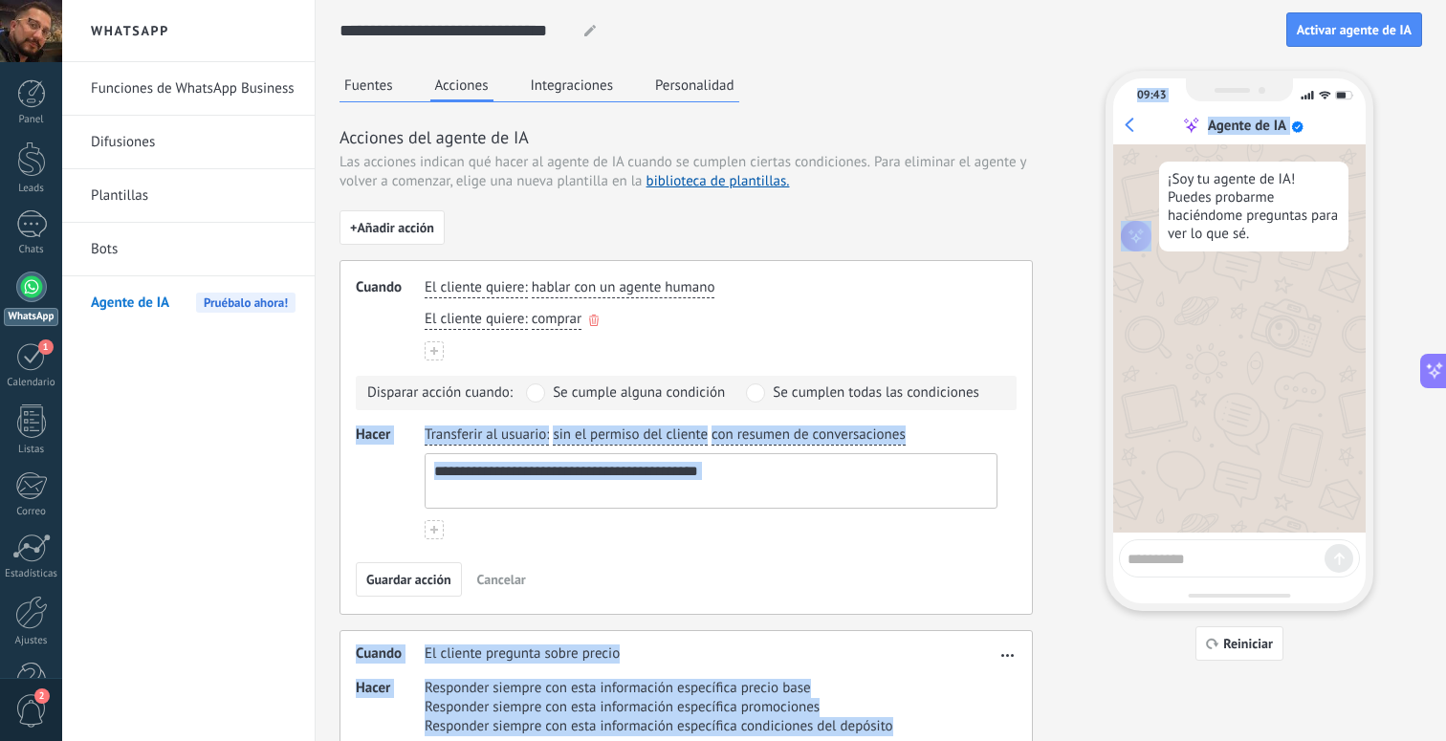
click at [595, 322] on use "button" at bounding box center [594, 320] width 10 height 11
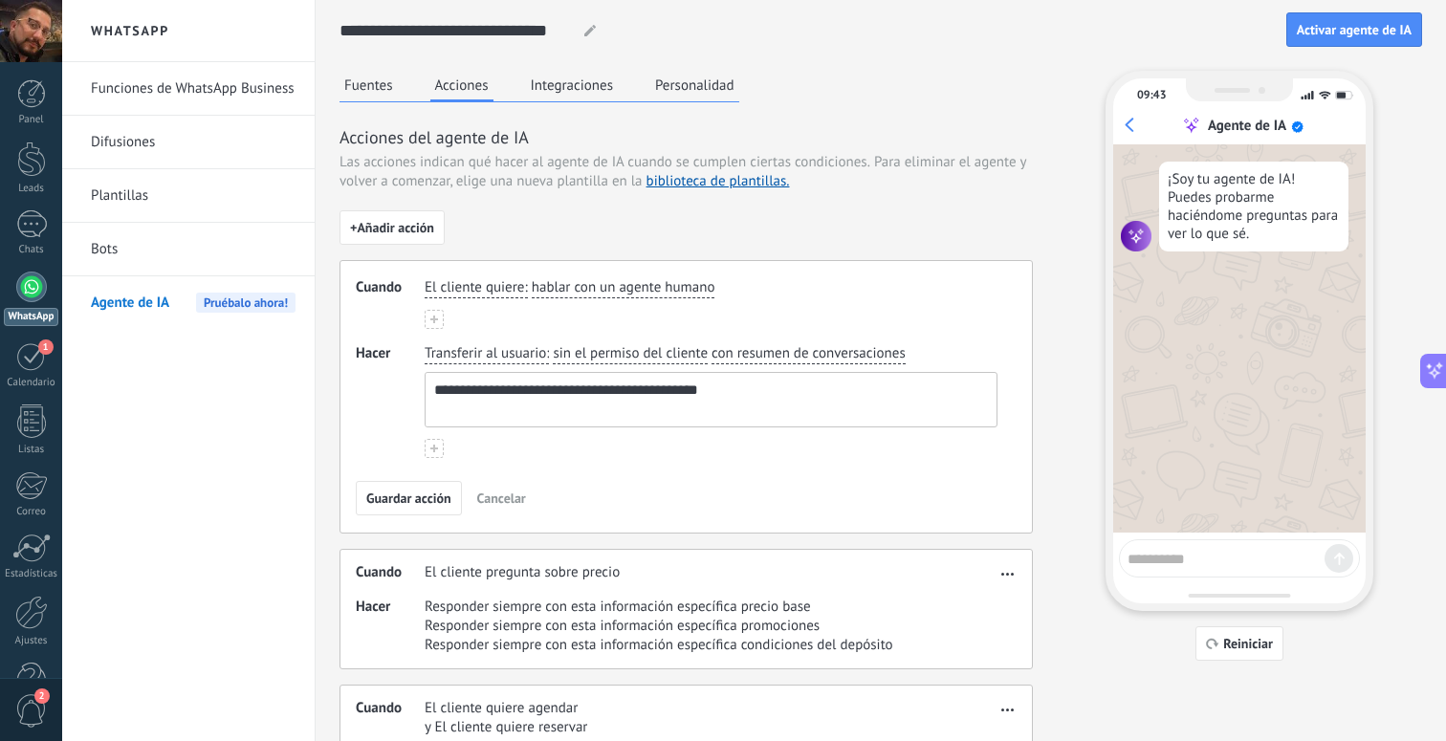
click at [1025, 250] on div "**********" at bounding box center [686, 507] width 693 height 595
click at [1045, 470] on div "**********" at bounding box center [881, 438] width 1083 height 735
click at [38, 369] on div "1" at bounding box center [31, 356] width 31 height 30
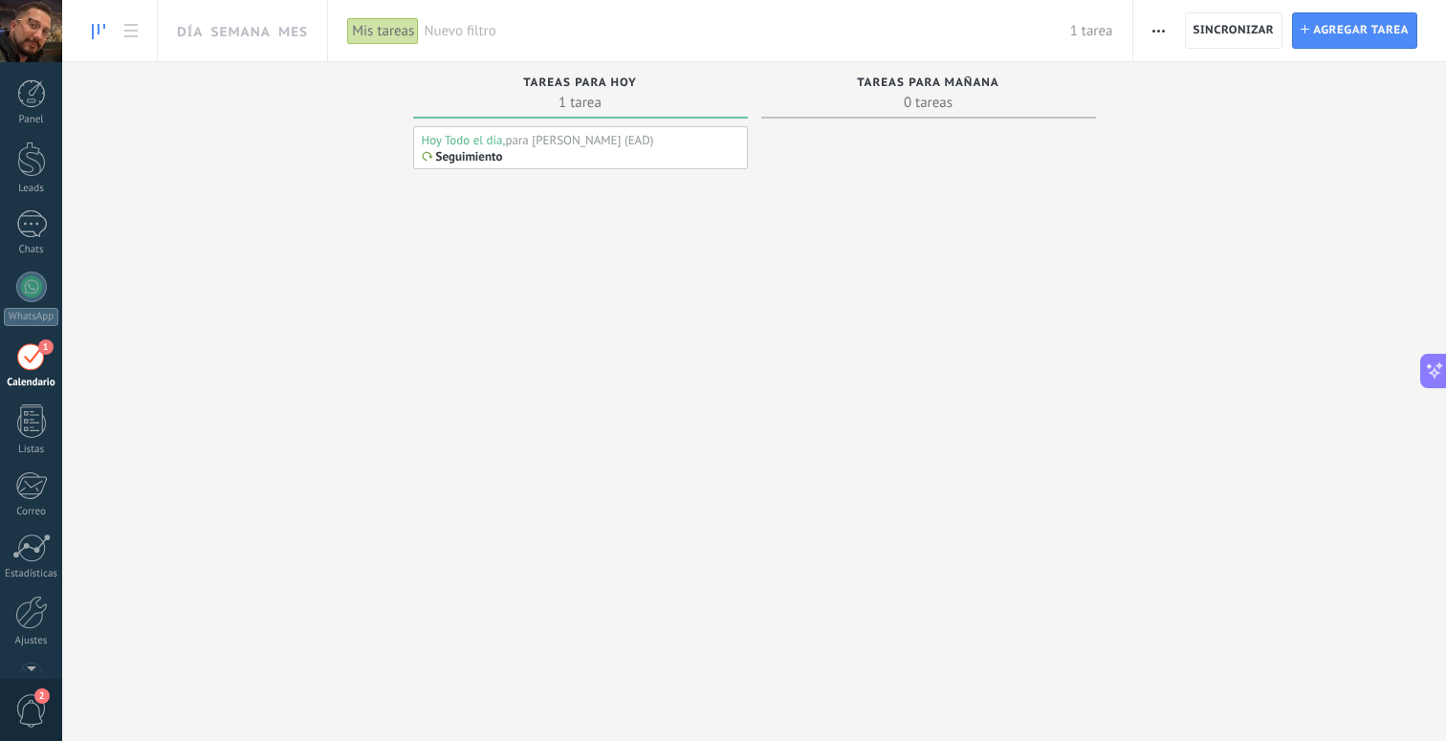
click at [1366, 4] on div "Exportación Administrar los tipos de tareas Sincronizar Vista de la tarjeta Act…" at bounding box center [1289, 30] width 313 height 61
click at [1356, 27] on span "Agregar tarea" at bounding box center [1361, 30] width 96 height 34
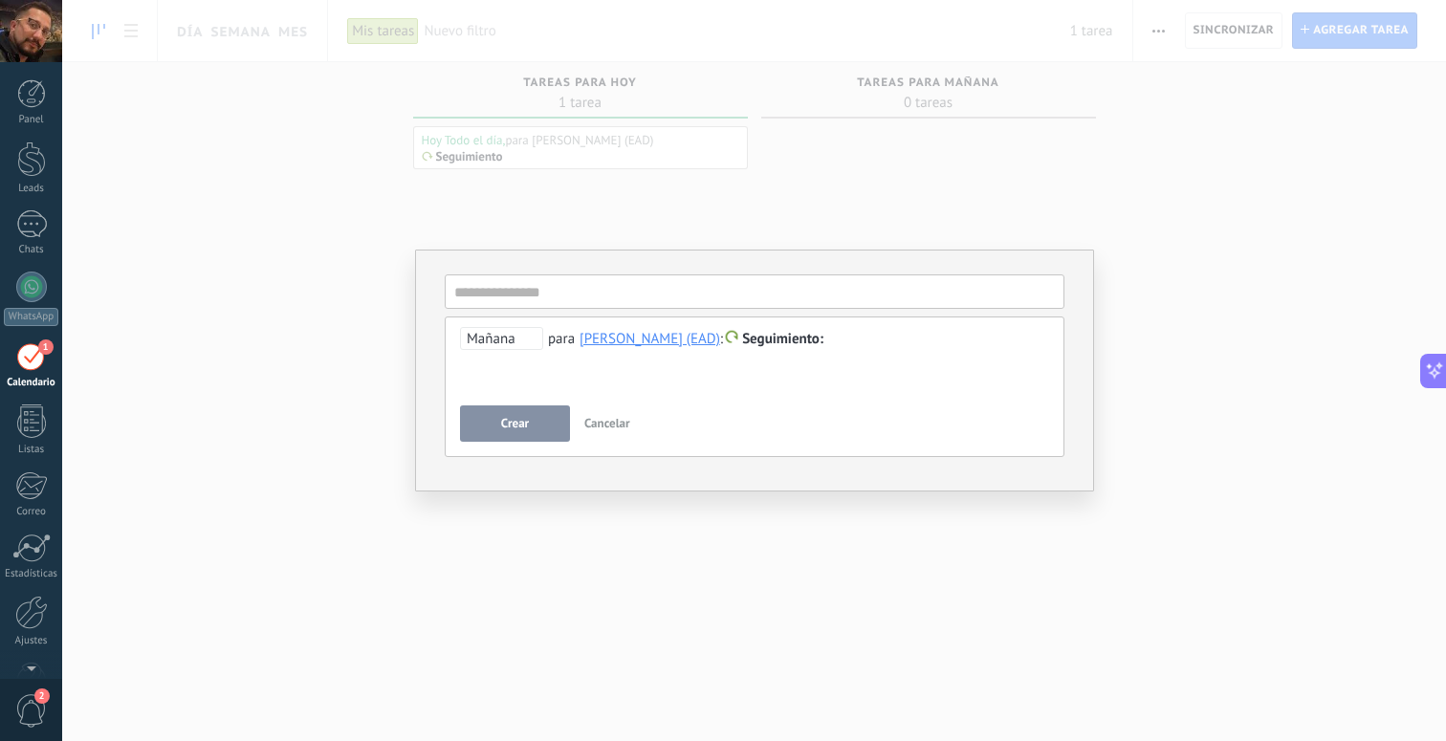
click at [611, 427] on span "Cancelar" at bounding box center [607, 423] width 46 height 16
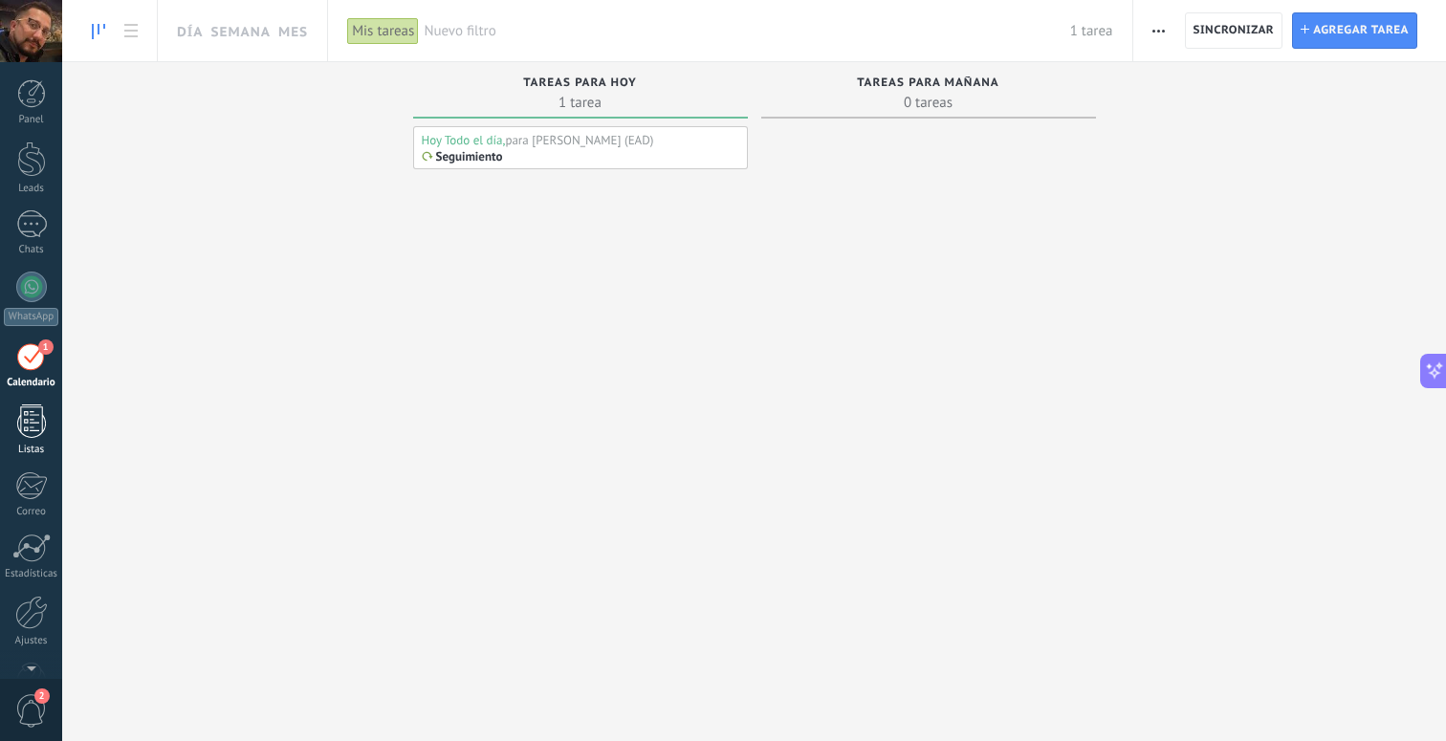
click at [33, 431] on div at bounding box center [31, 421] width 29 height 33
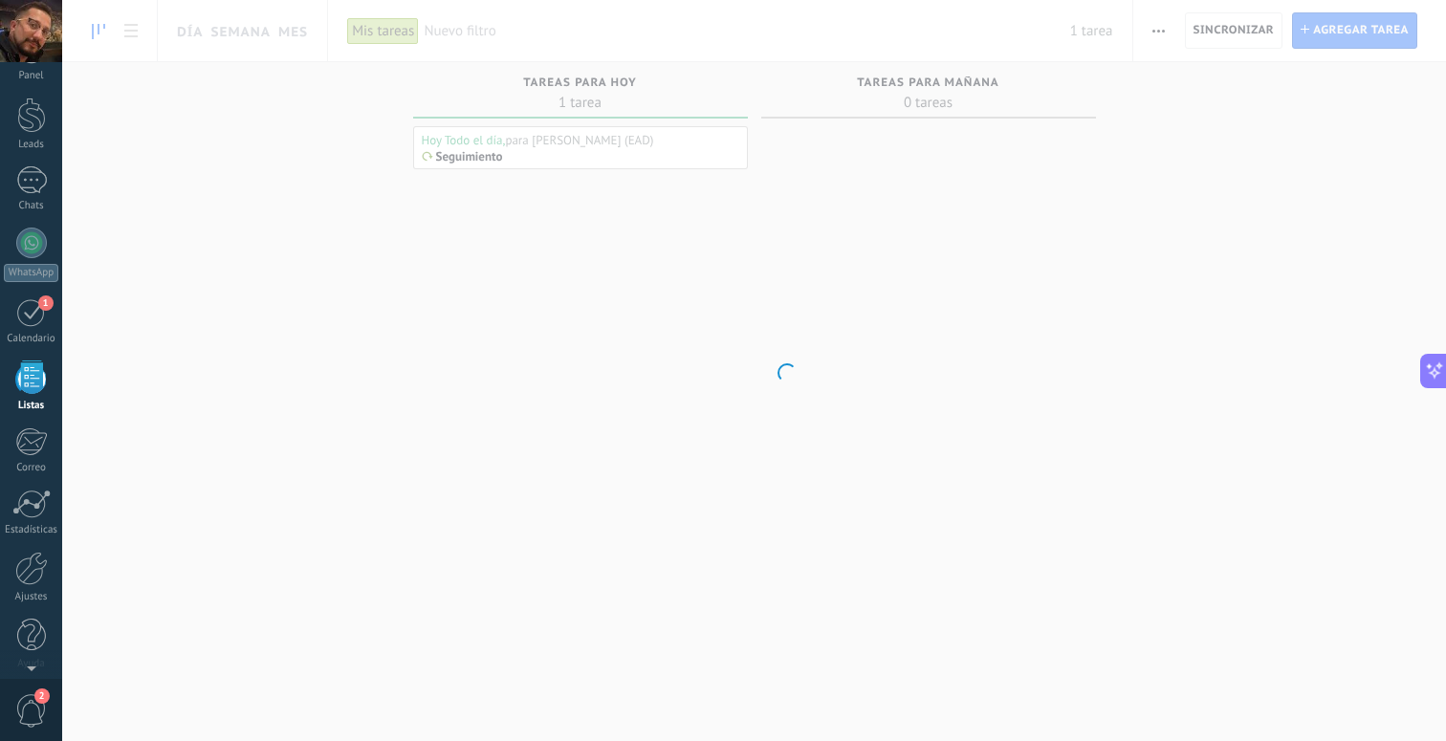
scroll to position [50, 0]
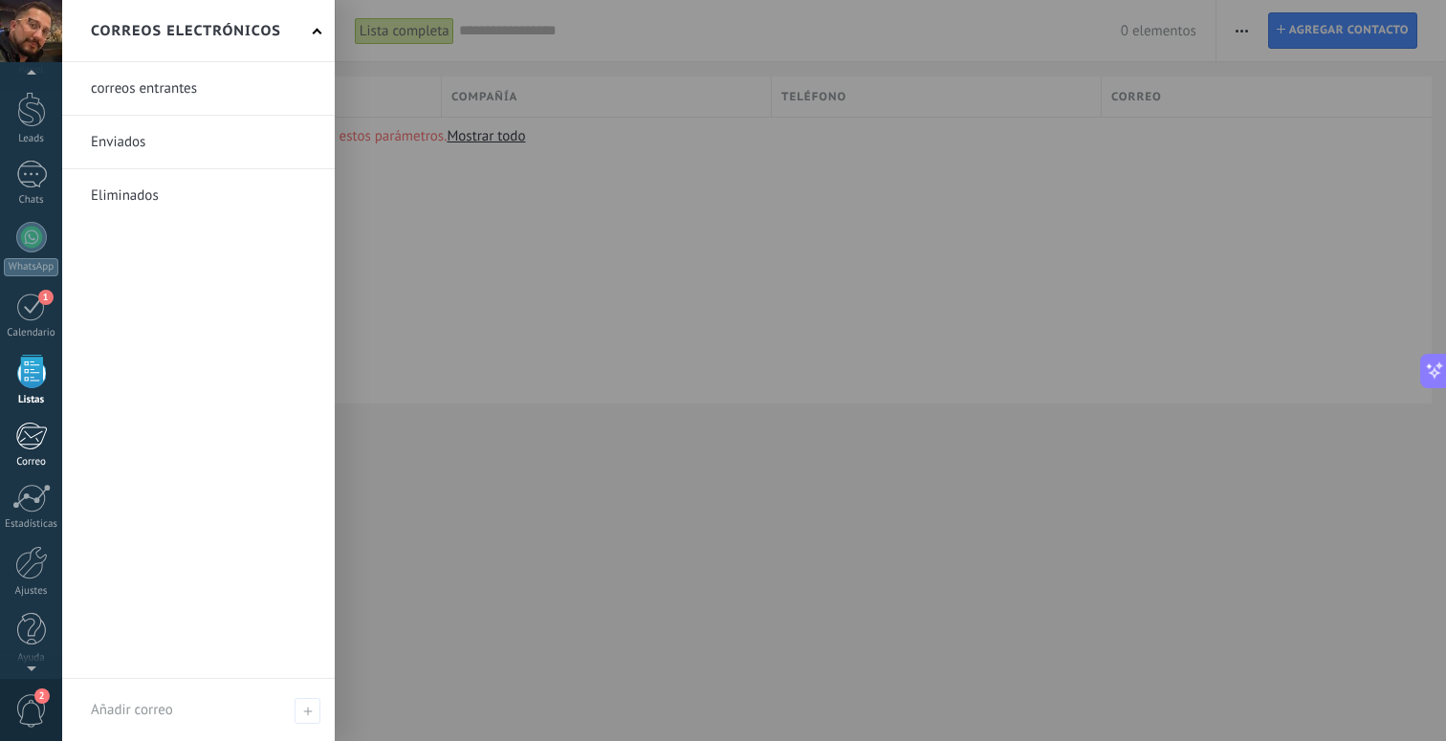
click at [33, 443] on div at bounding box center [31, 436] width 32 height 29
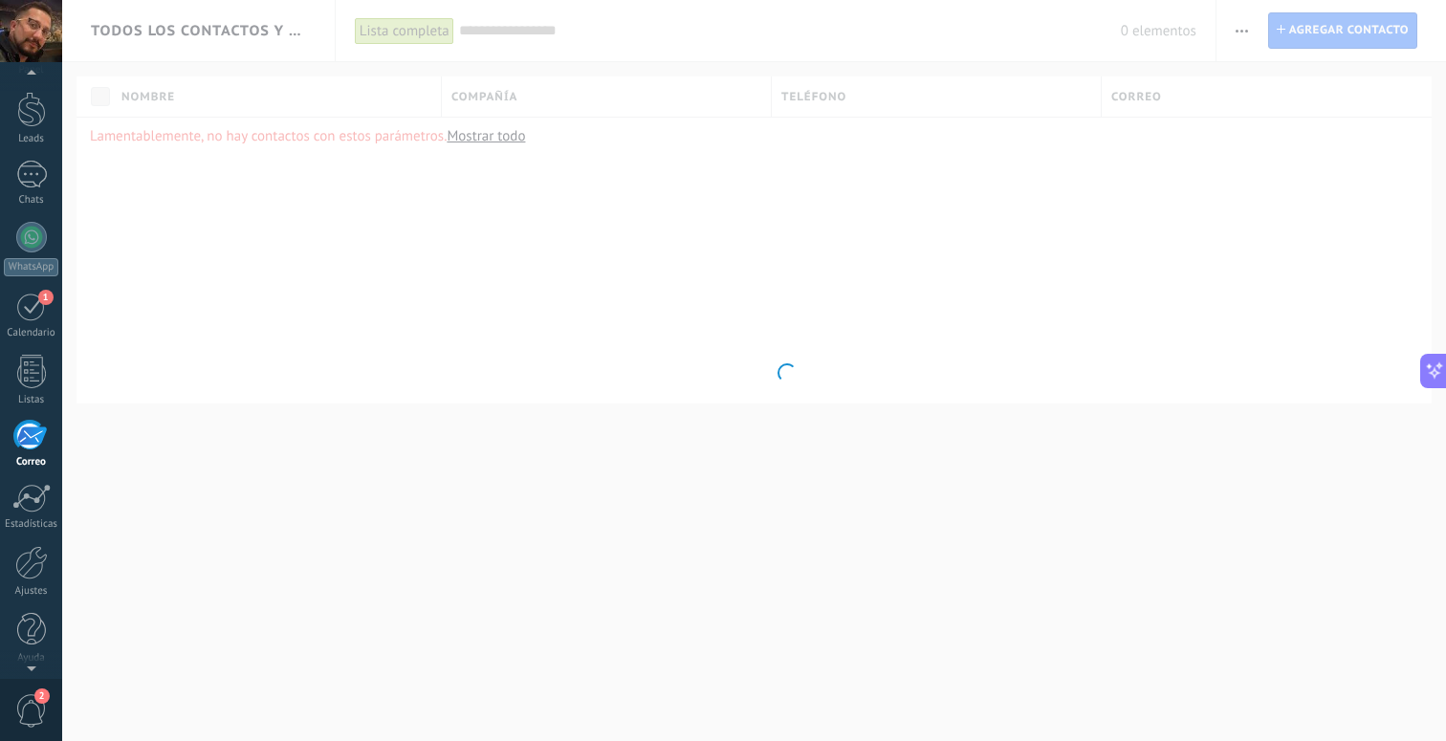
scroll to position [55, 0]
click at [40, 508] on link "Estadísticas" at bounding box center [31, 502] width 62 height 47
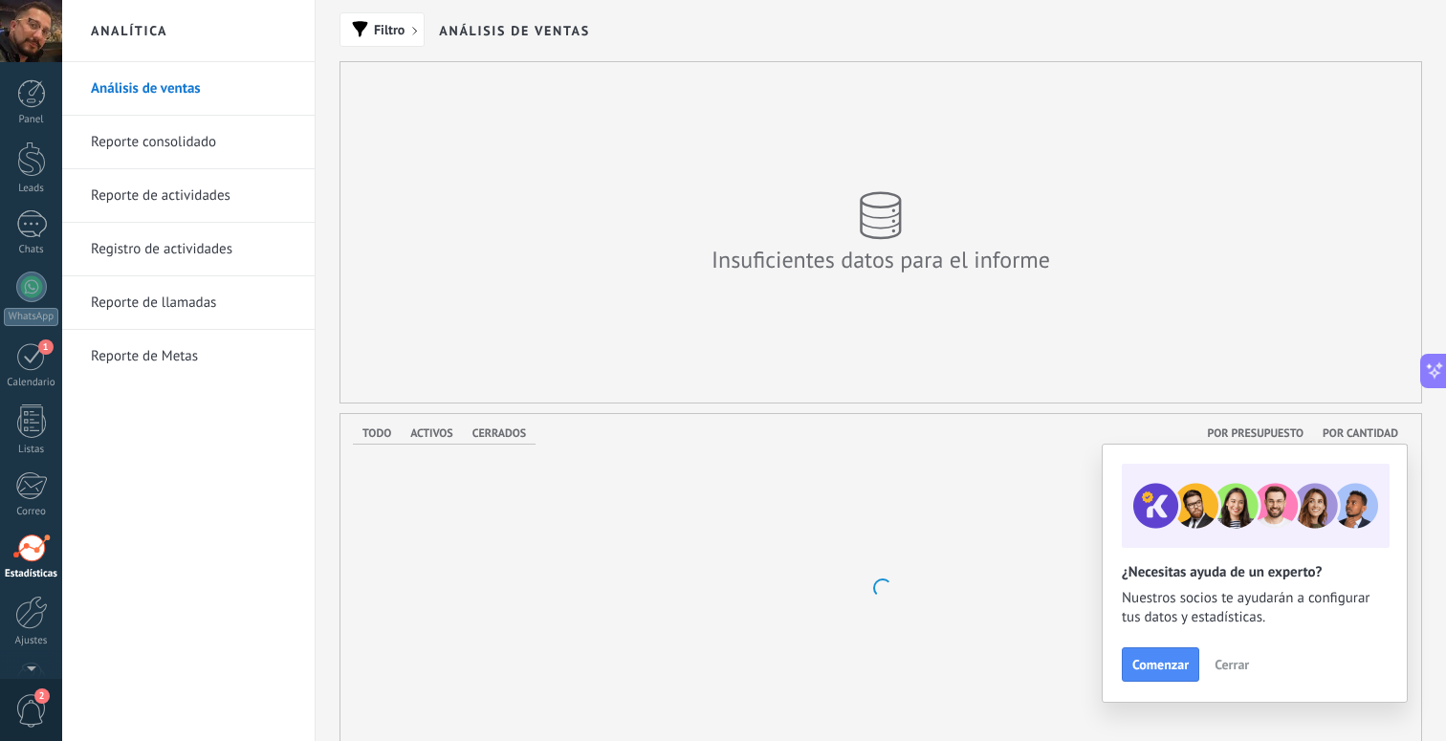
scroll to position [55, 0]
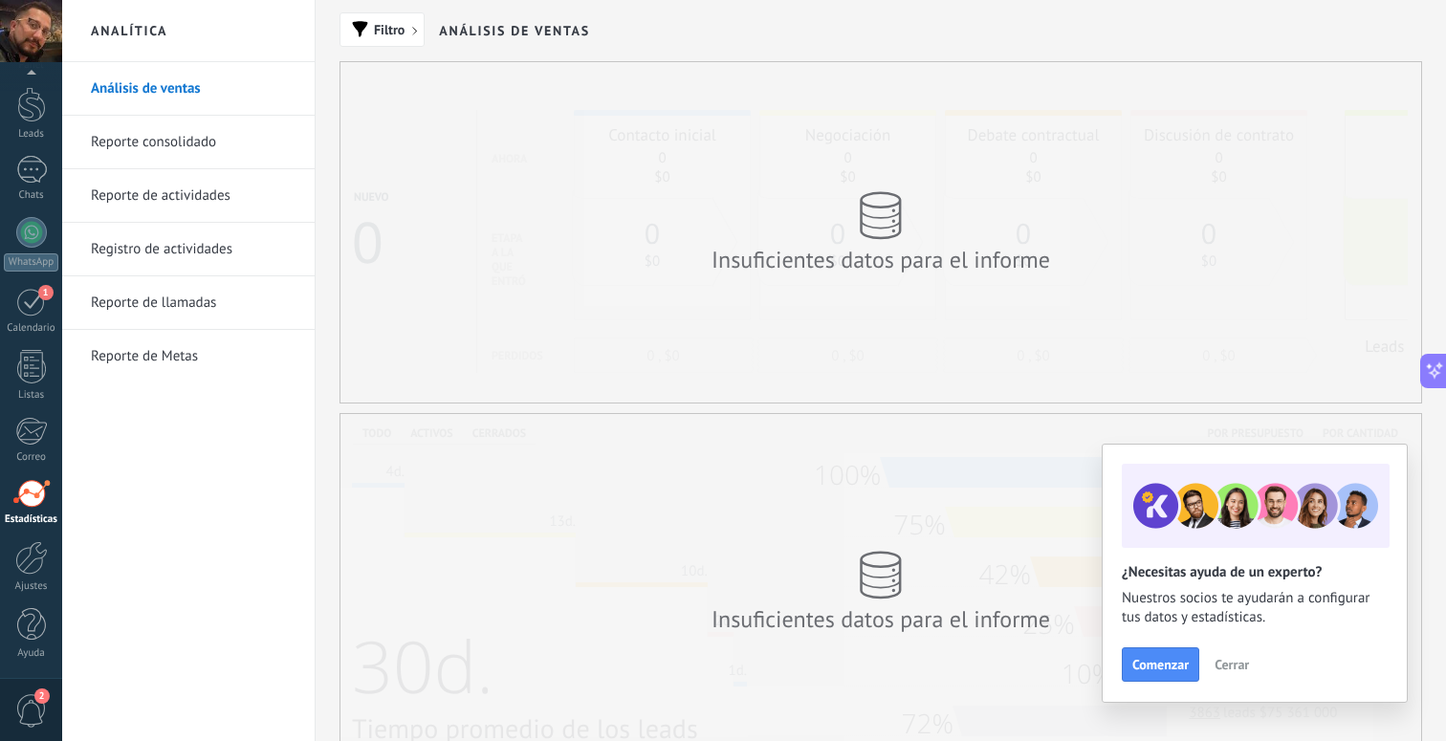
click at [1170, 576] on h2 "¿Necesitas ayuda de un experto?" at bounding box center [1255, 572] width 266 height 18
